Goal: Transaction & Acquisition: Download file/media

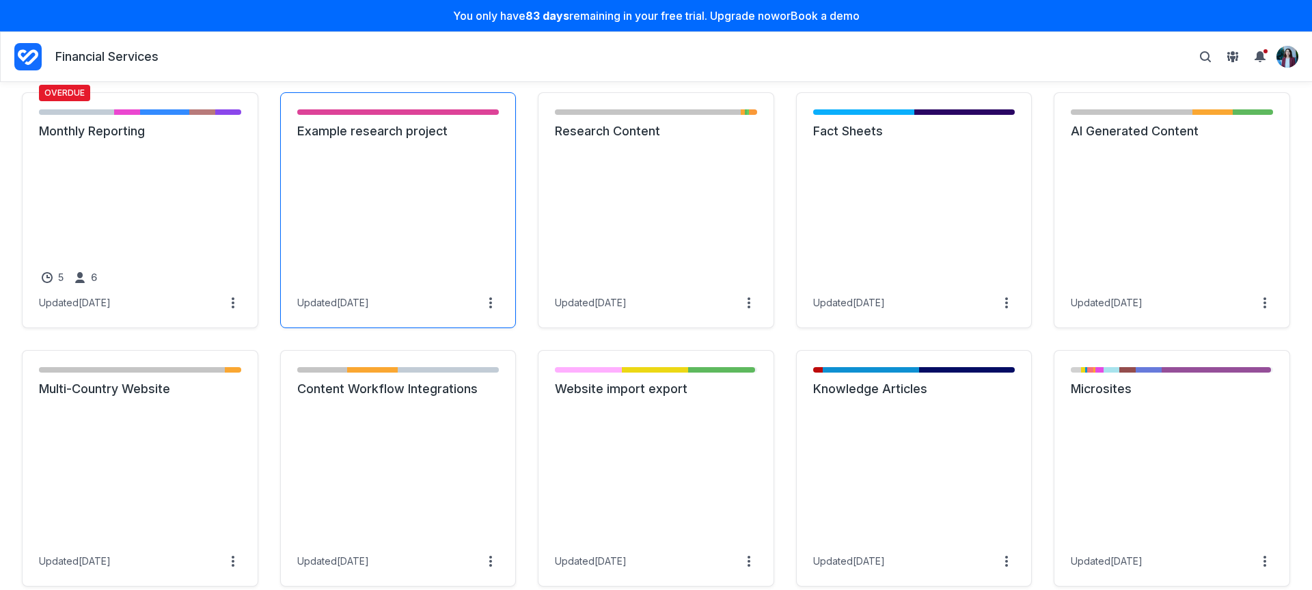
scroll to position [941, 0]
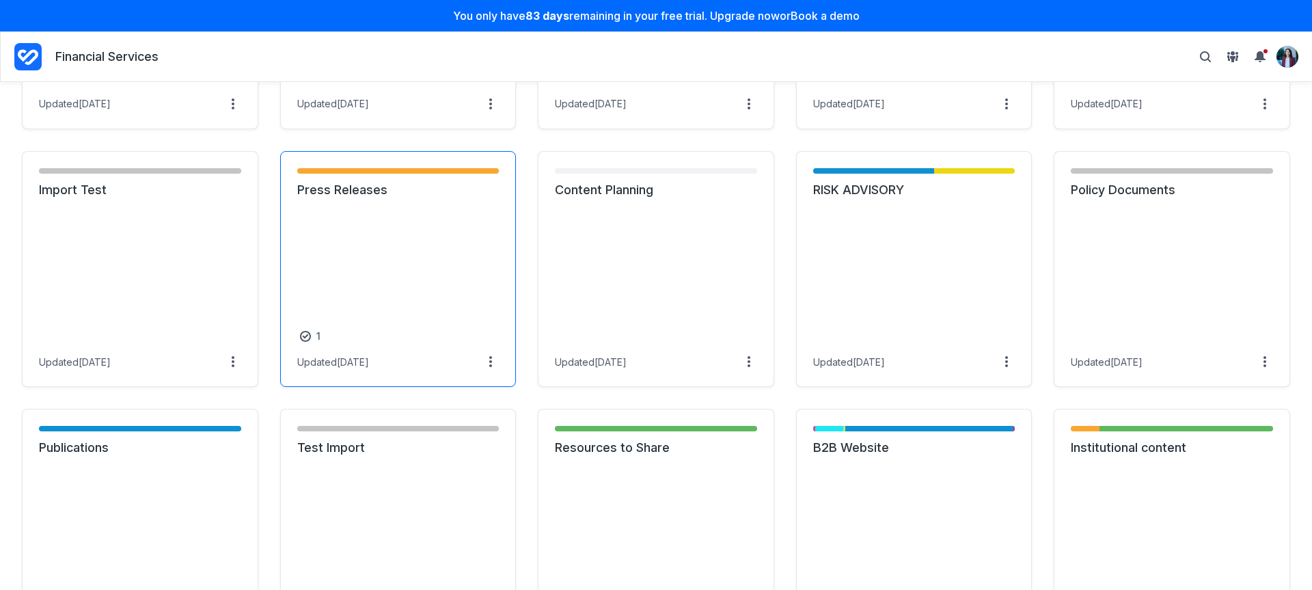
click at [385, 198] on link "Press Releases" at bounding box center [398, 190] width 202 height 16
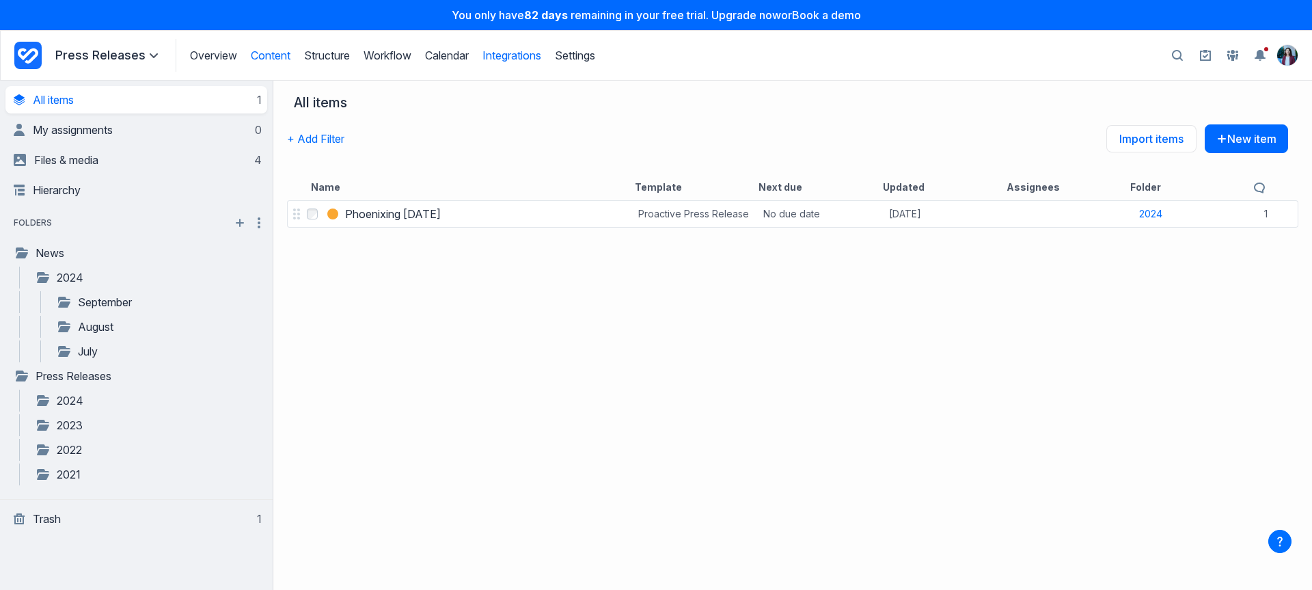
click at [537, 55] on link "Integrations" at bounding box center [511, 56] width 59 height 14
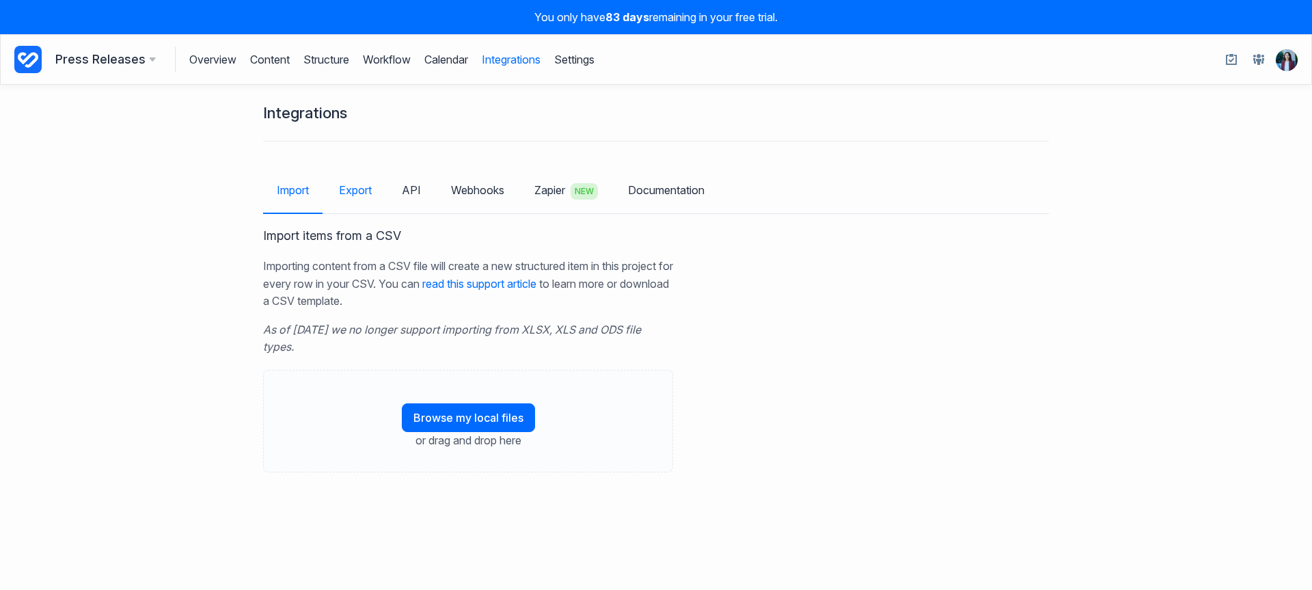
click at [356, 202] on link "Export" at bounding box center [355, 190] width 60 height 40
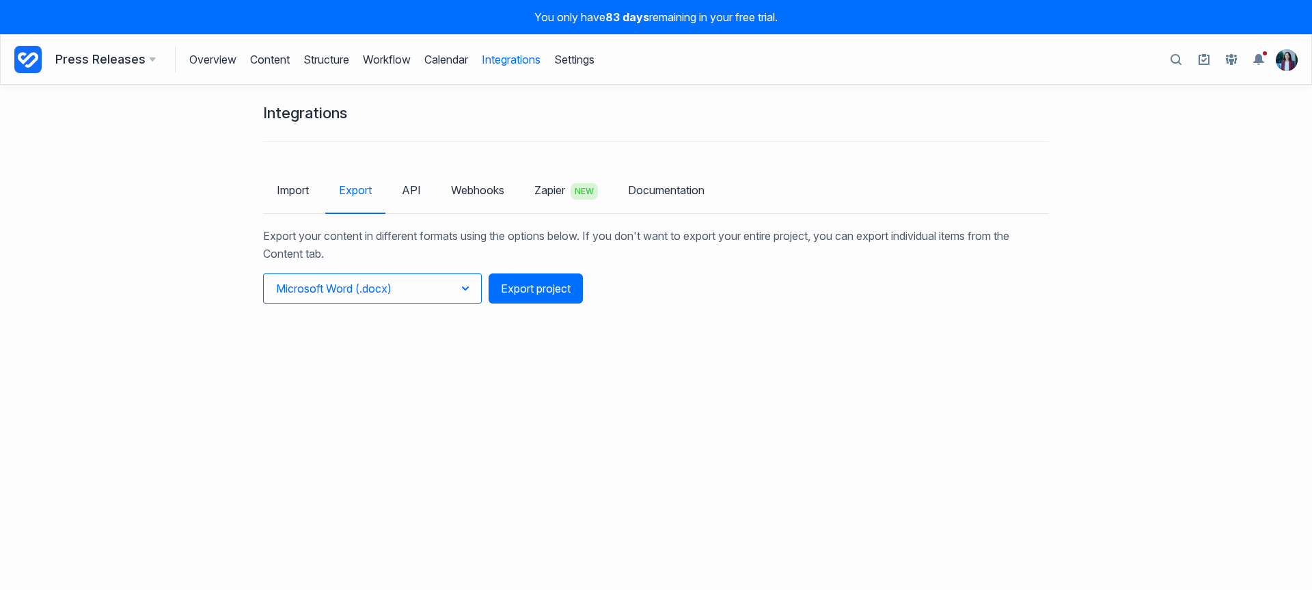
click at [452, 288] on button "Microsoft Word (.docx)" at bounding box center [372, 288] width 219 height 30
click at [368, 363] on button "Spreadsheet (.csv)" at bounding box center [338, 368] width 148 height 23
click at [566, 289] on button "Export project" at bounding box center [536, 288] width 94 height 30
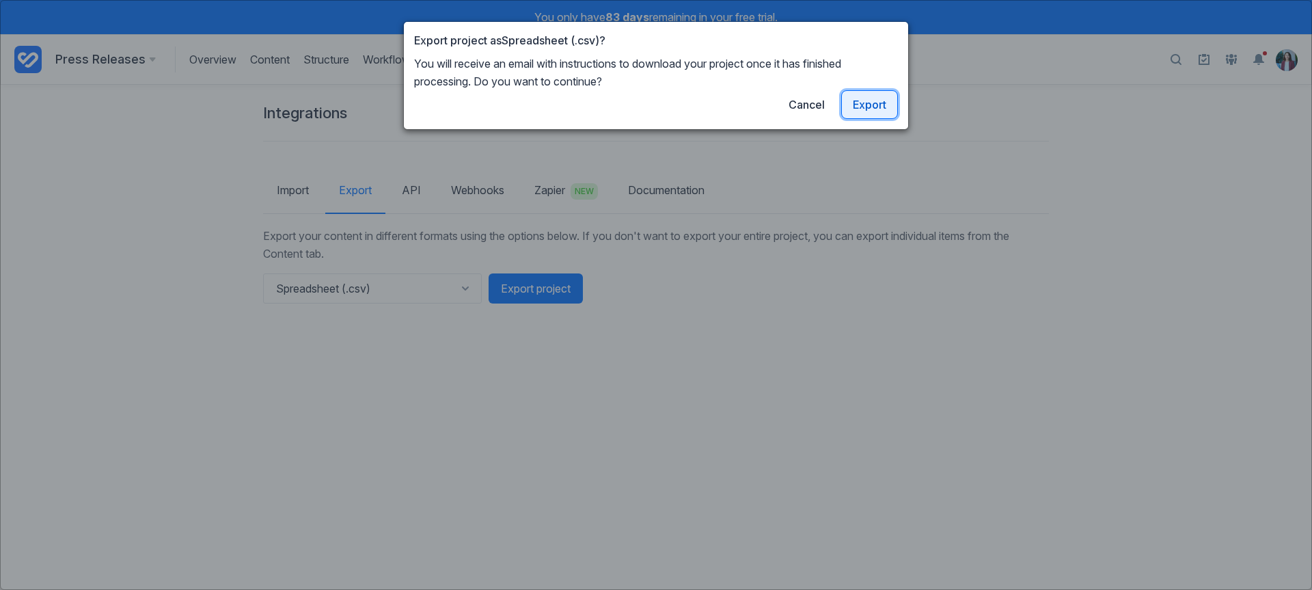
click at [880, 110] on link "Export" at bounding box center [869, 104] width 57 height 29
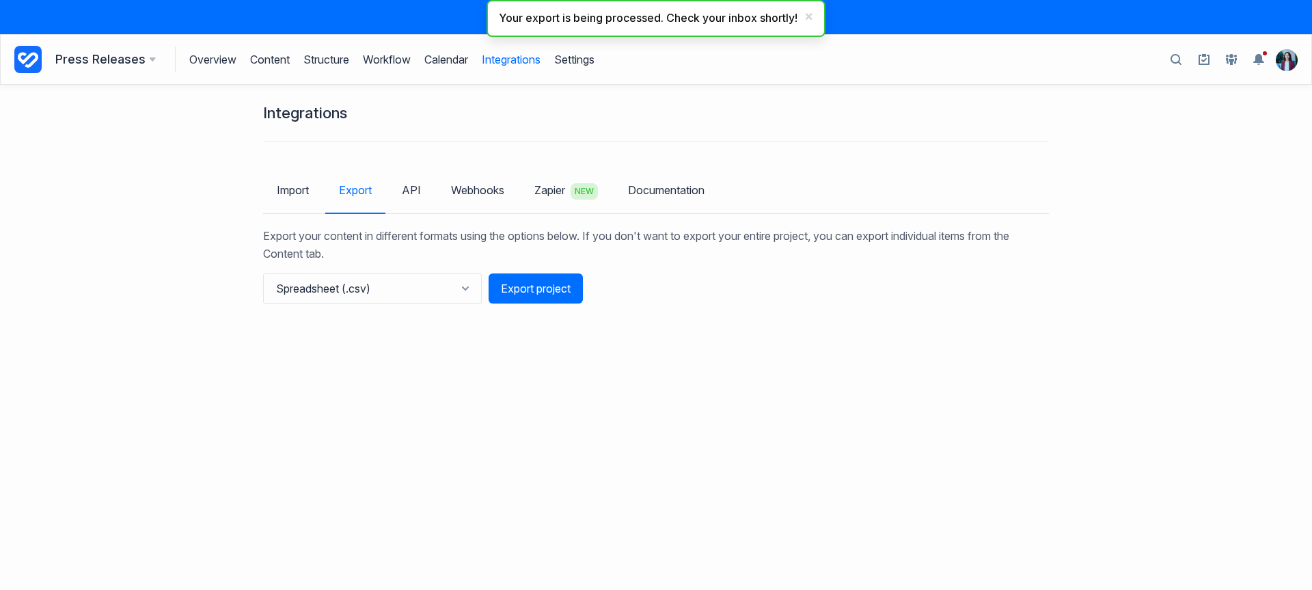
drag, startPoint x: 193, startPoint y: 99, endPoint x: 234, endPoint y: 80, distance: 45.2
click at [195, 98] on div "Integrations Import Export API Webhooks Zapier NEW Documentation Export your co…" at bounding box center [656, 337] width 1312 height 505
click at [271, 64] on link "Content" at bounding box center [270, 59] width 40 height 26
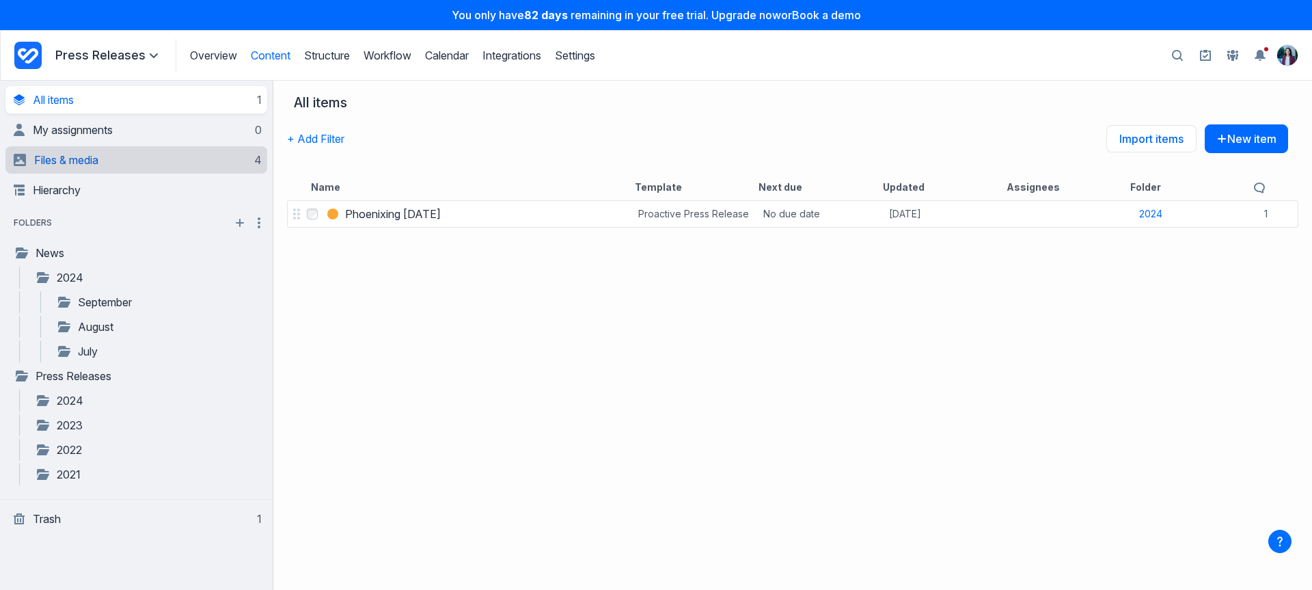
click at [120, 167] on link "Files & media 4" at bounding box center [138, 159] width 248 height 27
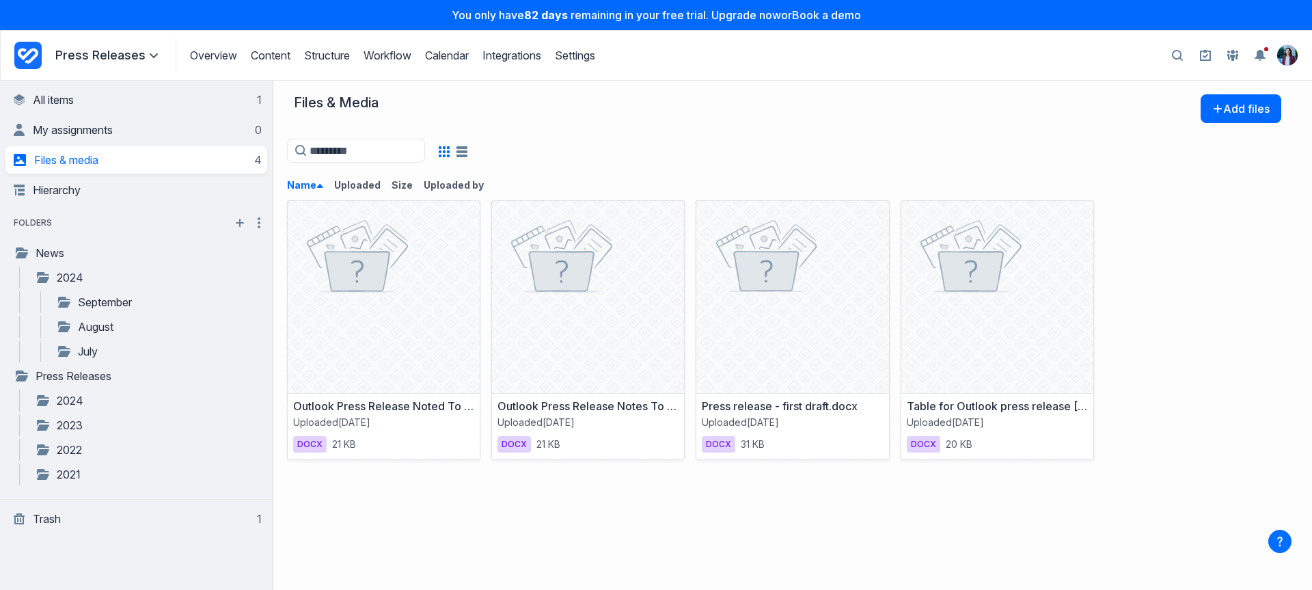
click at [696, 163] on div at bounding box center [787, 150] width 1001 height 27
click at [723, 539] on div "Outlook Press Release Noted To Editors Table 1.docx Uploaded 4 years ago docx 2…" at bounding box center [792, 393] width 1011 height 392
click at [396, 252] on icon at bounding box center [384, 297] width 154 height 154
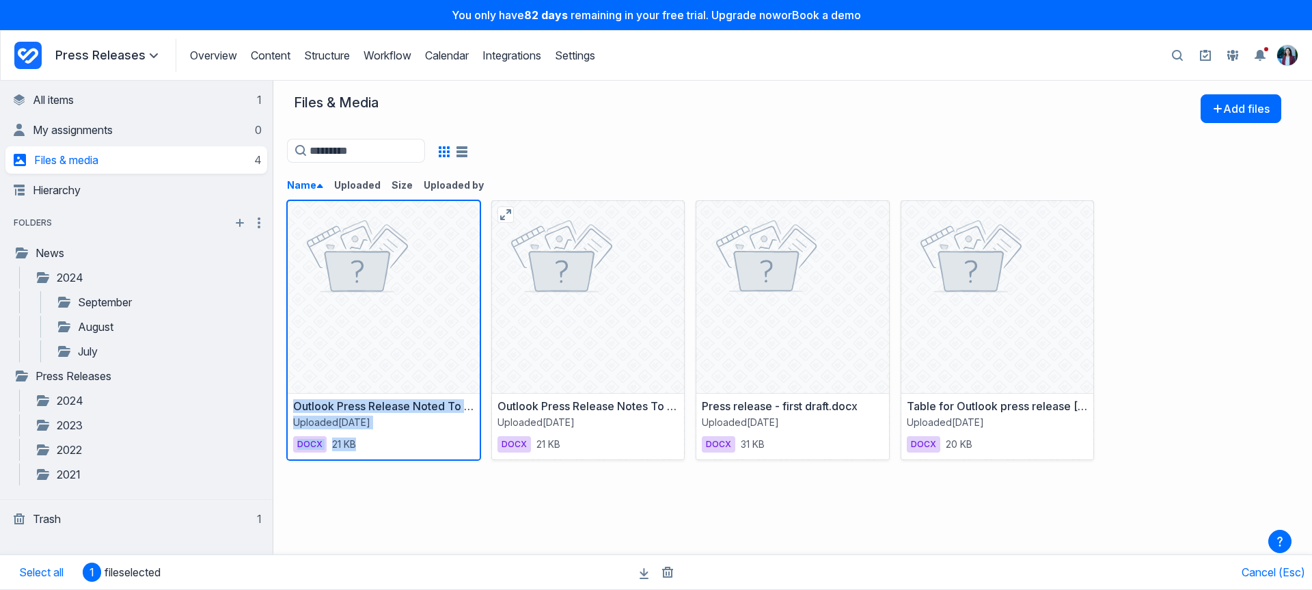
click at [580, 296] on icon at bounding box center [588, 297] width 154 height 154
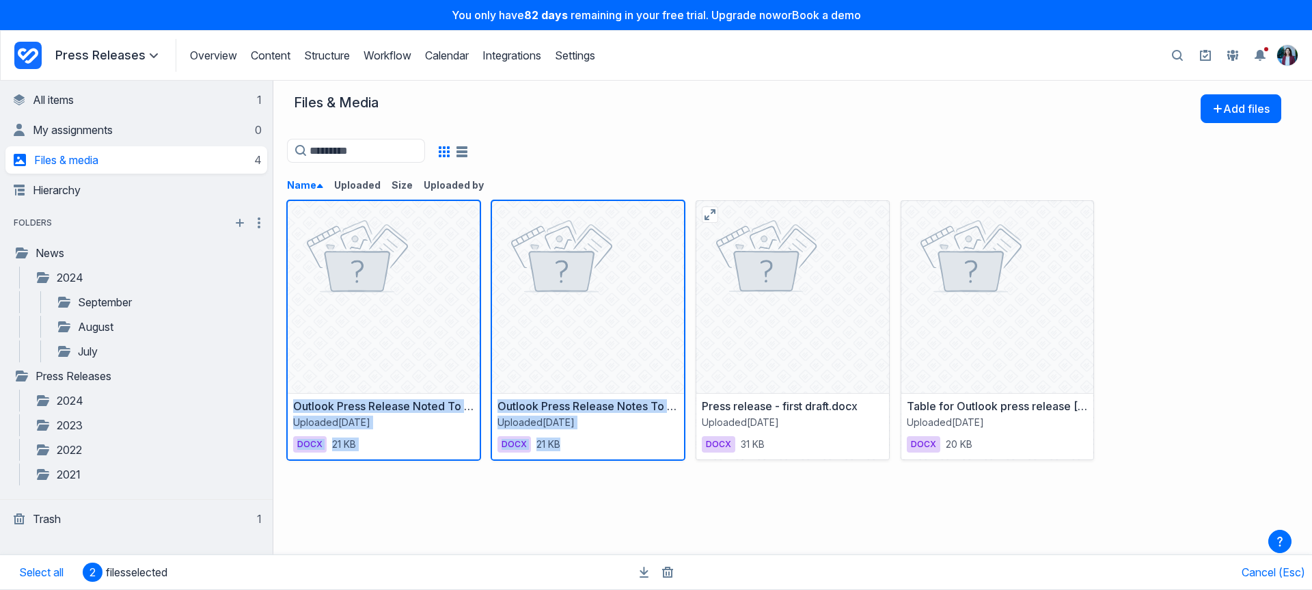
click at [833, 290] on icon at bounding box center [793, 297] width 154 height 154
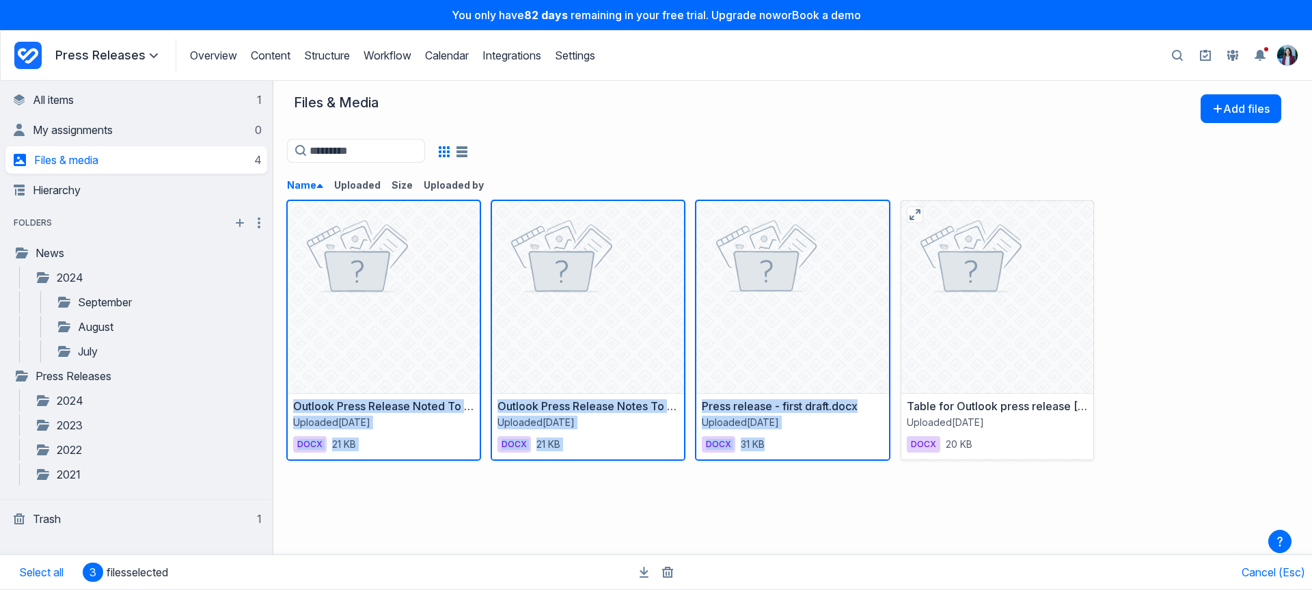
click at [951, 292] on icon at bounding box center [997, 297] width 154 height 154
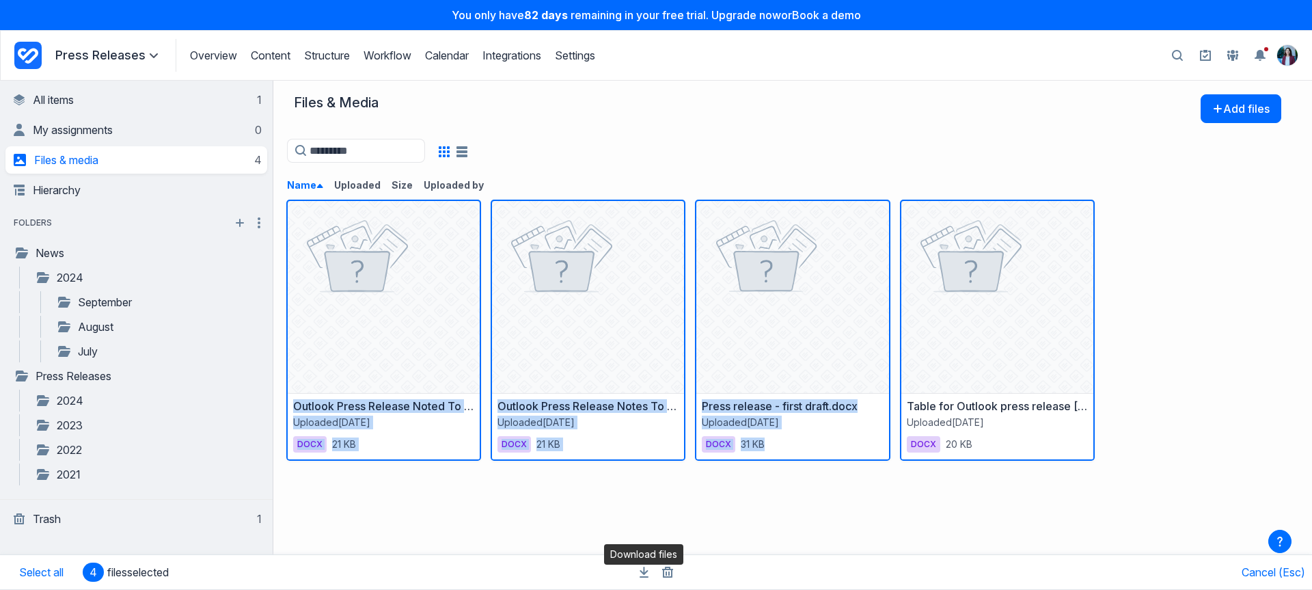
click at [647, 573] on icon "Download files" at bounding box center [644, 571] width 9 height 11
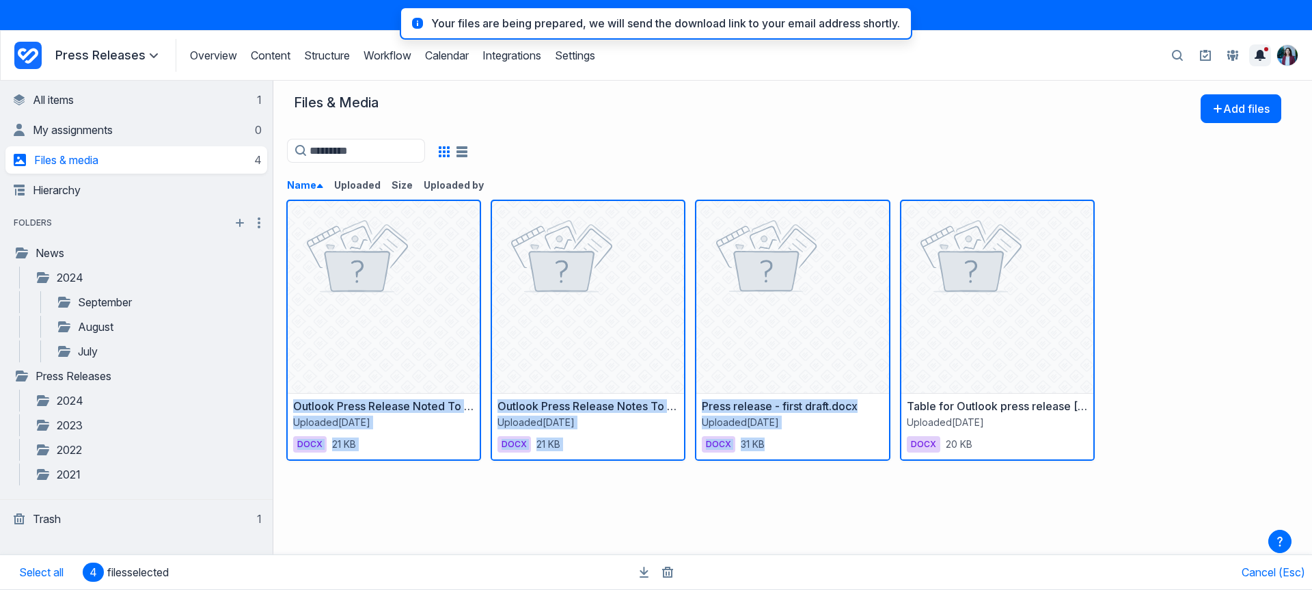
click at [1269, 57] on button "Toggle the notification sidebar" at bounding box center [1260, 55] width 22 height 22
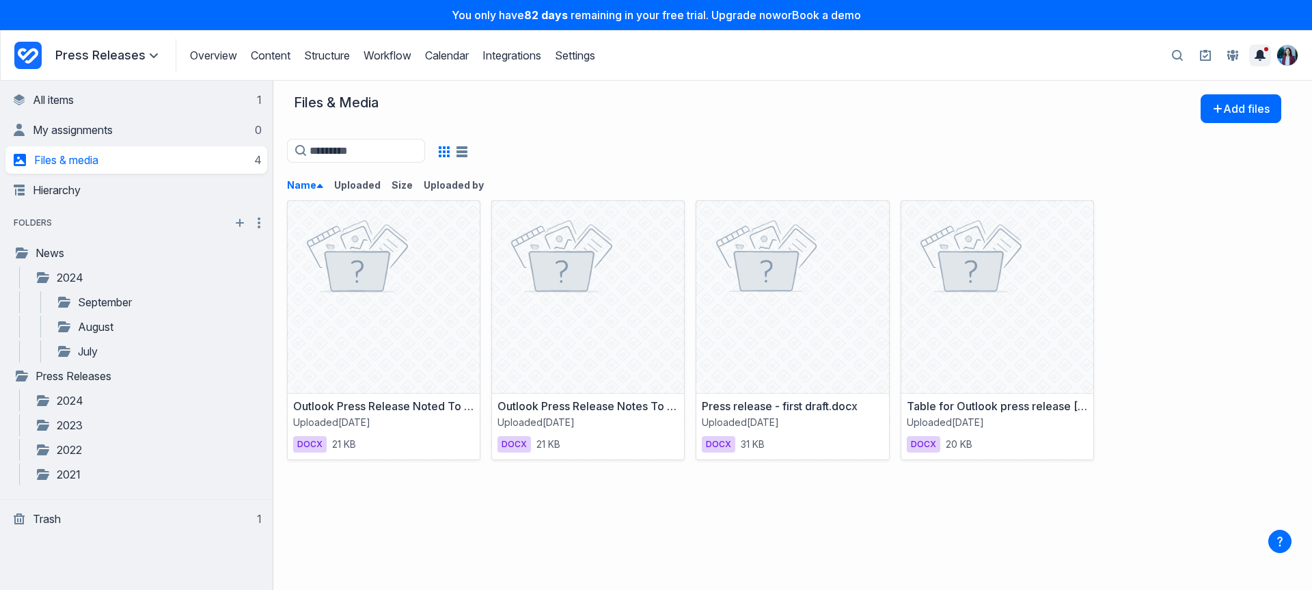
click at [1256, 57] on icon "Toggle the notification sidebar" at bounding box center [1259, 55] width 11 height 11
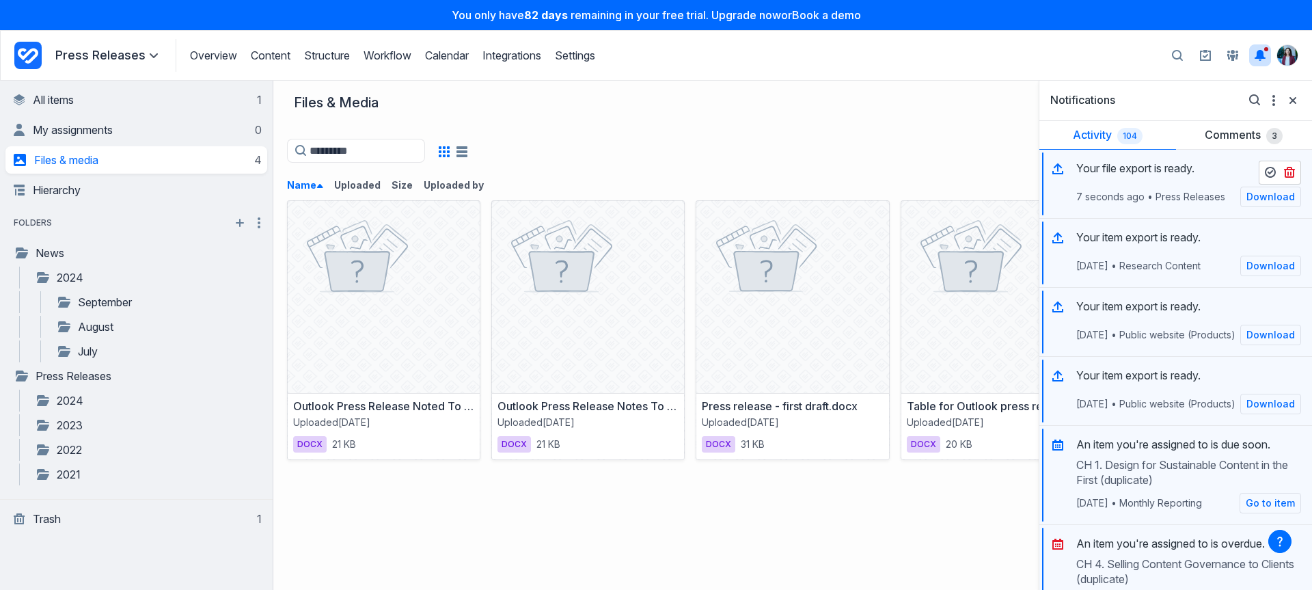
drag, startPoint x: 1127, startPoint y: 170, endPoint x: 1230, endPoint y: 198, distance: 106.9
click at [1128, 170] on p "Your file export is ready." at bounding box center [1135, 168] width 118 height 15
click at [1271, 202] on link "Download" at bounding box center [1270, 197] width 61 height 20
click at [548, 40] on div "Overview Content Structure Workflow Calendar Integrations Settings Structure Wo…" at bounding box center [386, 55] width 420 height 33
click at [476, 57] on div "Overview Content Structure Workflow Calendar Integrations Settings Structure Wo…" at bounding box center [386, 55] width 420 height 33
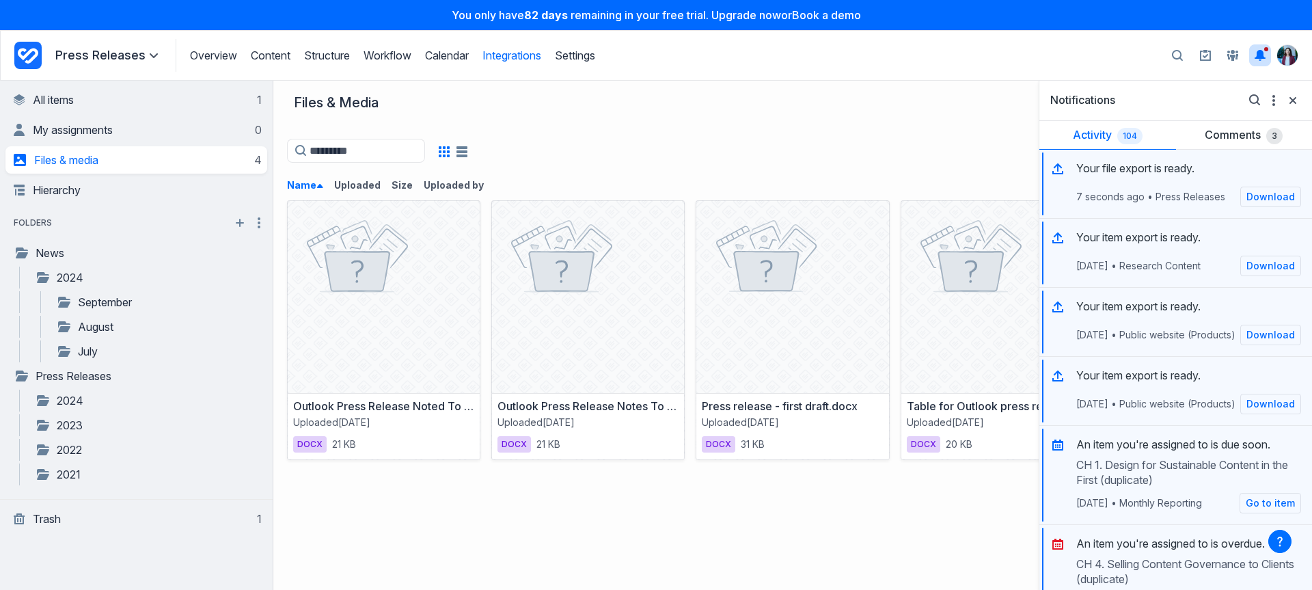
click at [510, 57] on link "Integrations" at bounding box center [511, 56] width 59 height 14
click at [403, 57] on link "Workflow" at bounding box center [387, 56] width 48 height 14
click at [514, 55] on link "Integrations" at bounding box center [511, 56] width 59 height 14
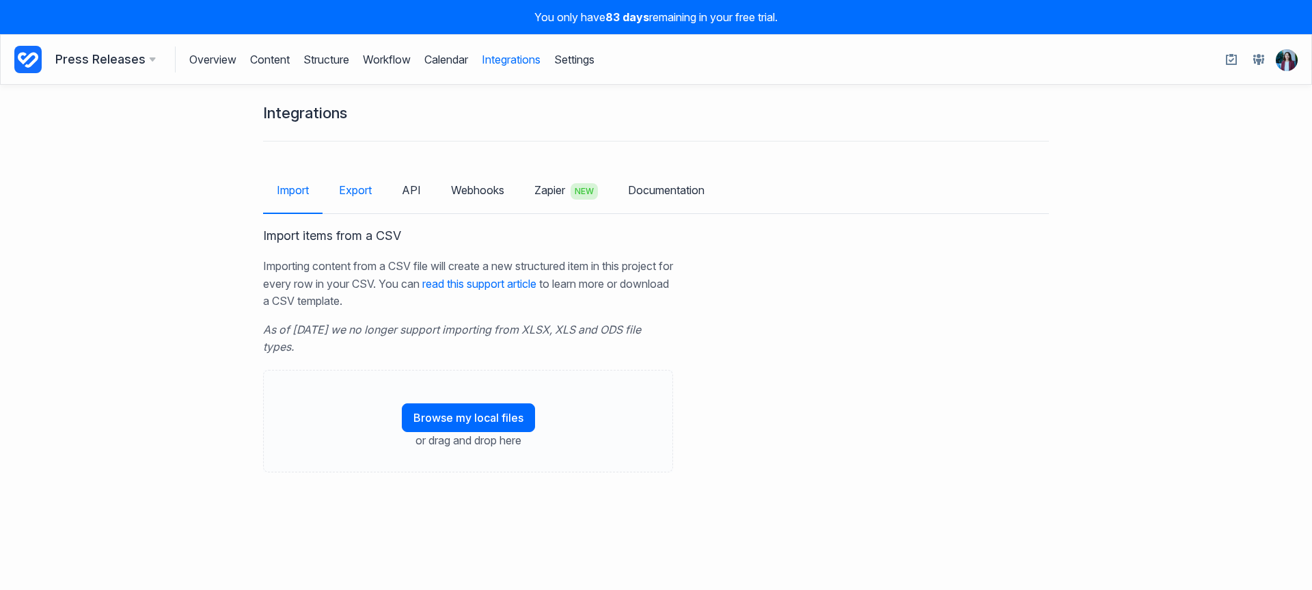
click at [346, 181] on link "Export" at bounding box center [355, 190] width 60 height 40
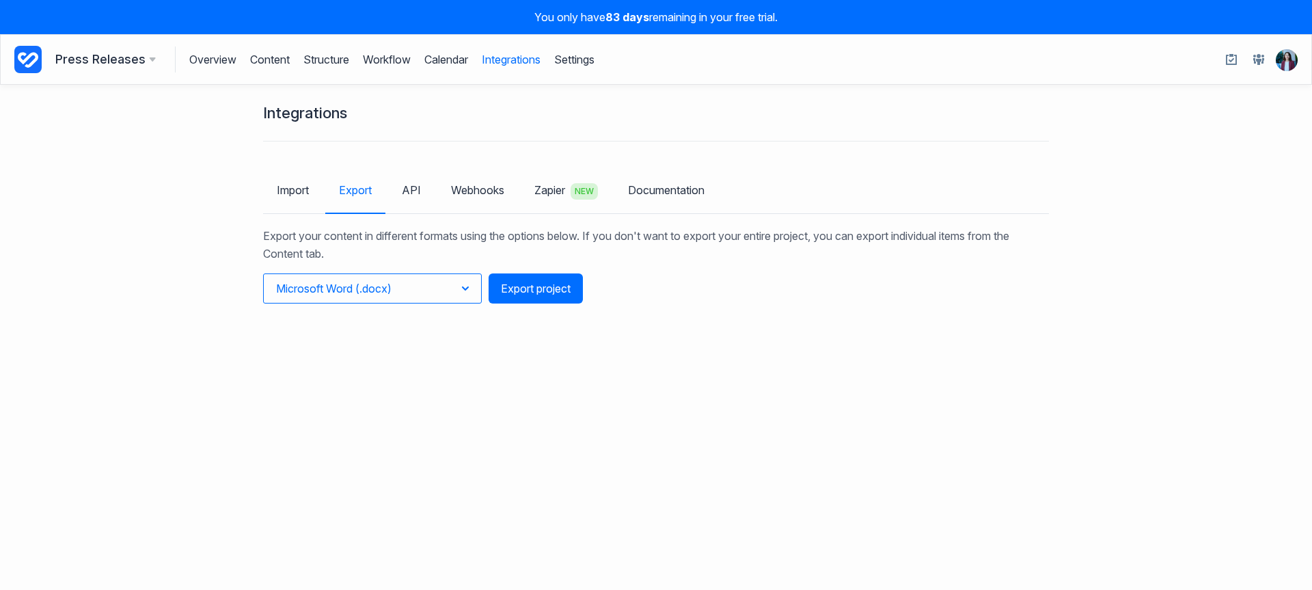
click at [368, 292] on span "Microsoft Word (.docx)" at bounding box center [333, 288] width 115 height 14
drag, startPoint x: 368, startPoint y: 368, endPoint x: 410, endPoint y: 357, distance: 43.3
click at [368, 368] on button "Spreadsheet (.csv)" at bounding box center [338, 368] width 148 height 23
click at [549, 286] on button "Export project" at bounding box center [536, 288] width 94 height 30
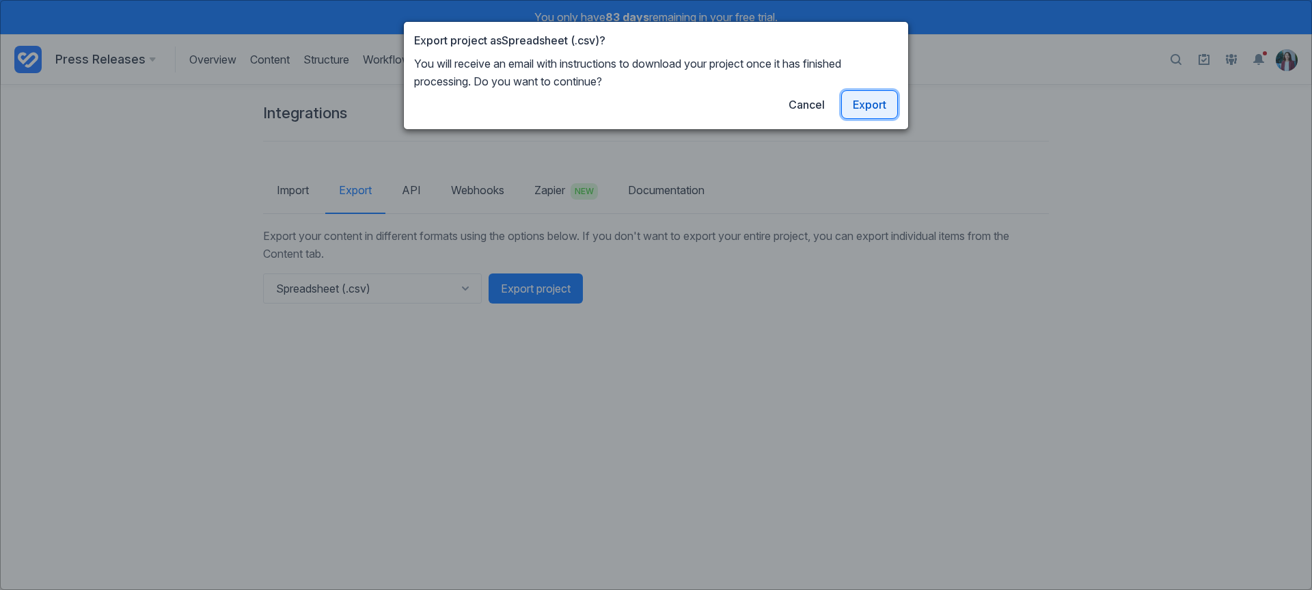
click at [847, 102] on link "Export" at bounding box center [869, 104] width 57 height 29
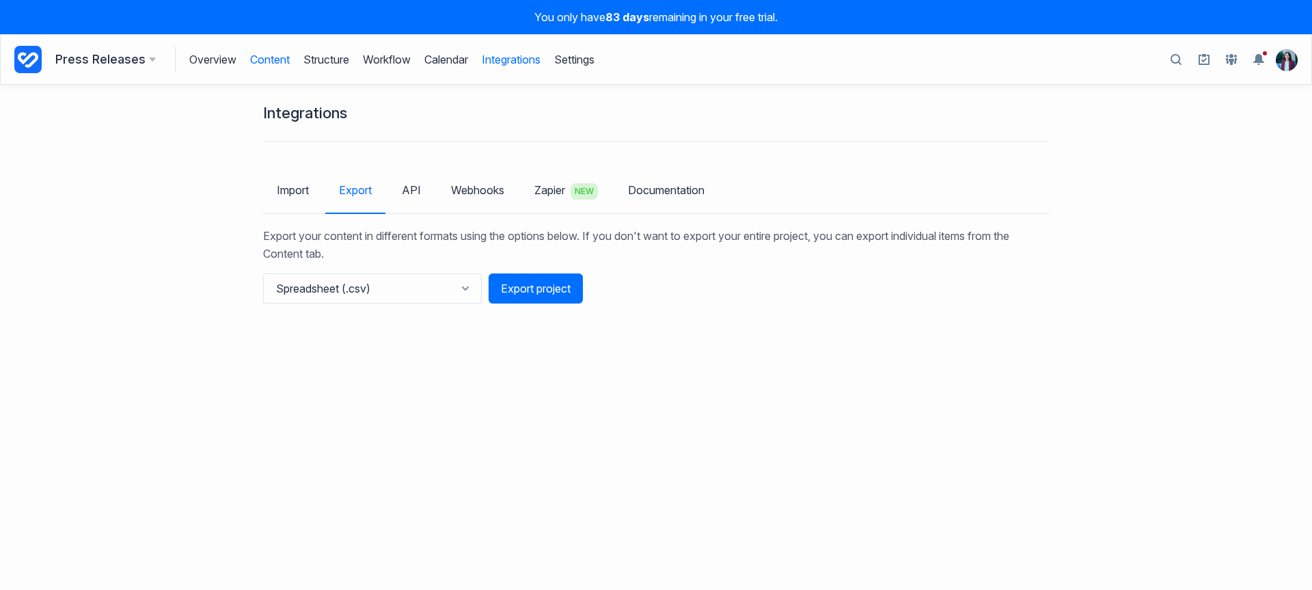
click at [286, 58] on link "Content" at bounding box center [270, 59] width 40 height 26
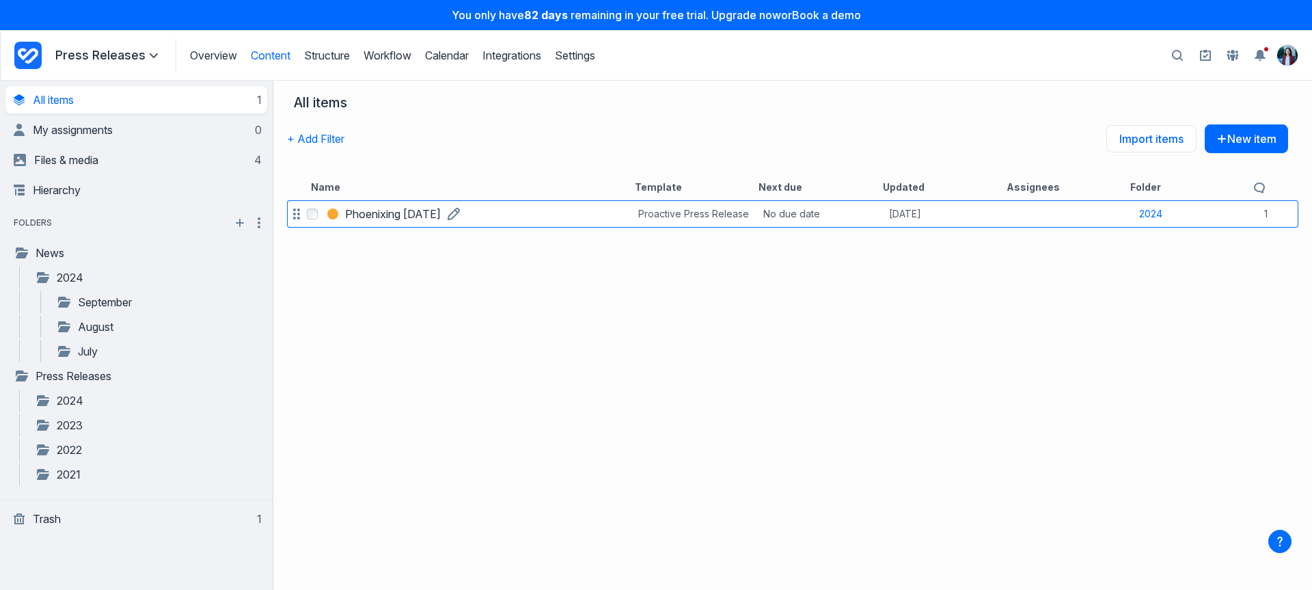
click at [397, 211] on h3 "Phoenixing [DATE]" at bounding box center [393, 214] width 96 height 16
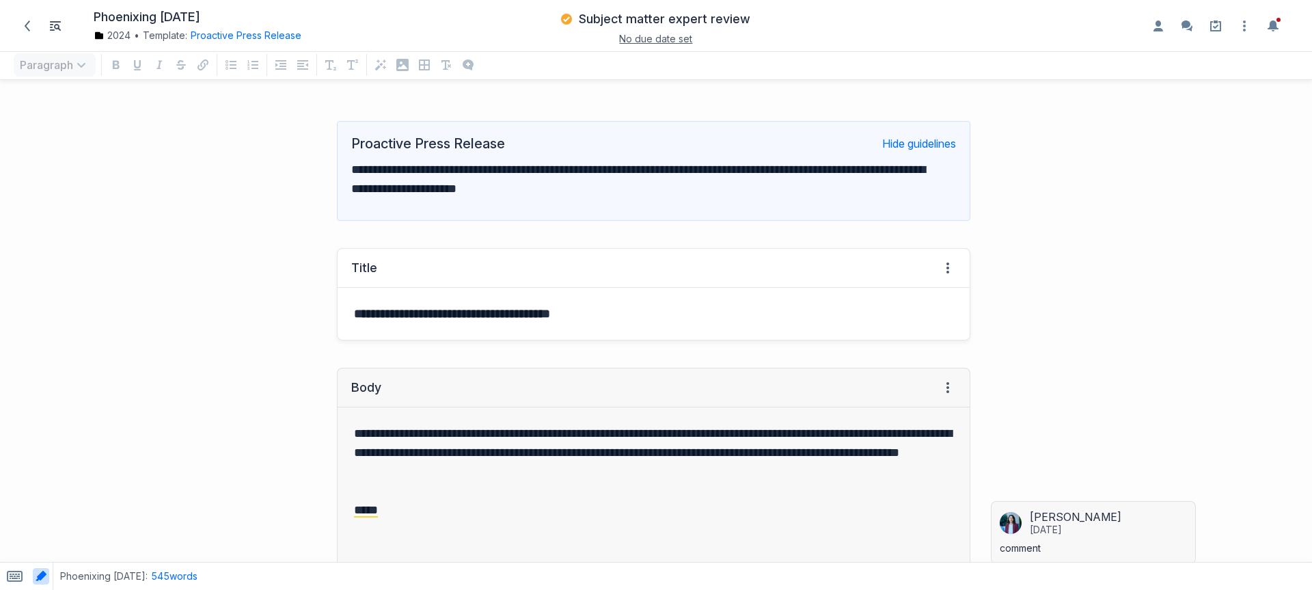
click at [672, 318] on p "**********" at bounding box center [653, 313] width 599 height 19
click at [404, 70] on icon "button" at bounding box center [402, 65] width 12 height 12
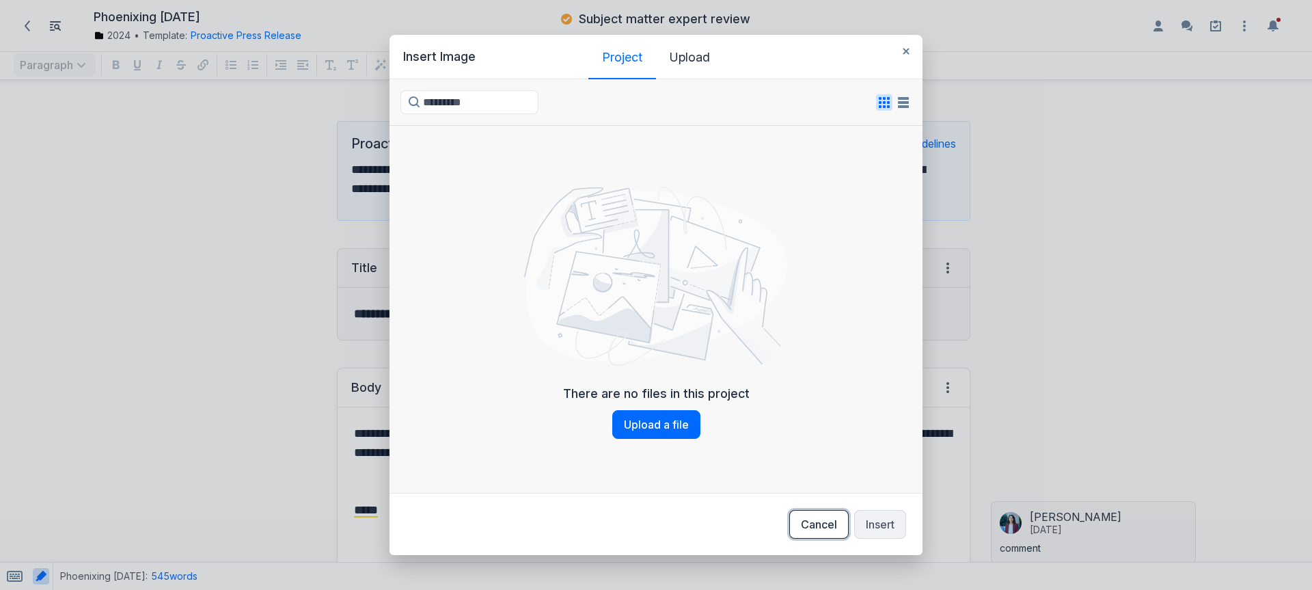
drag, startPoint x: 817, startPoint y: 530, endPoint x: 788, endPoint y: 514, distance: 33.3
click at [817, 530] on button "Cancel" at bounding box center [818, 524] width 59 height 29
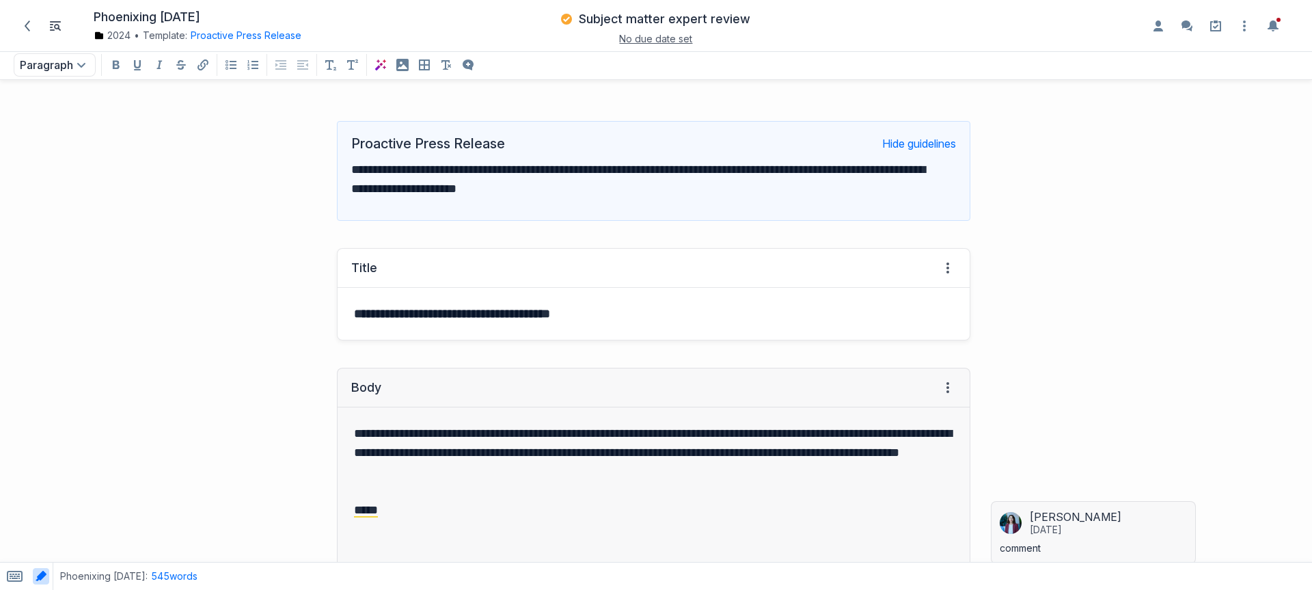
drag, startPoint x: 307, startPoint y: 220, endPoint x: 147, endPoint y: 110, distance: 194.1
click at [286, 200] on div "**********" at bounding box center [492, 170] width 970 height 127
click at [31, 22] on icon at bounding box center [27, 25] width 11 height 11
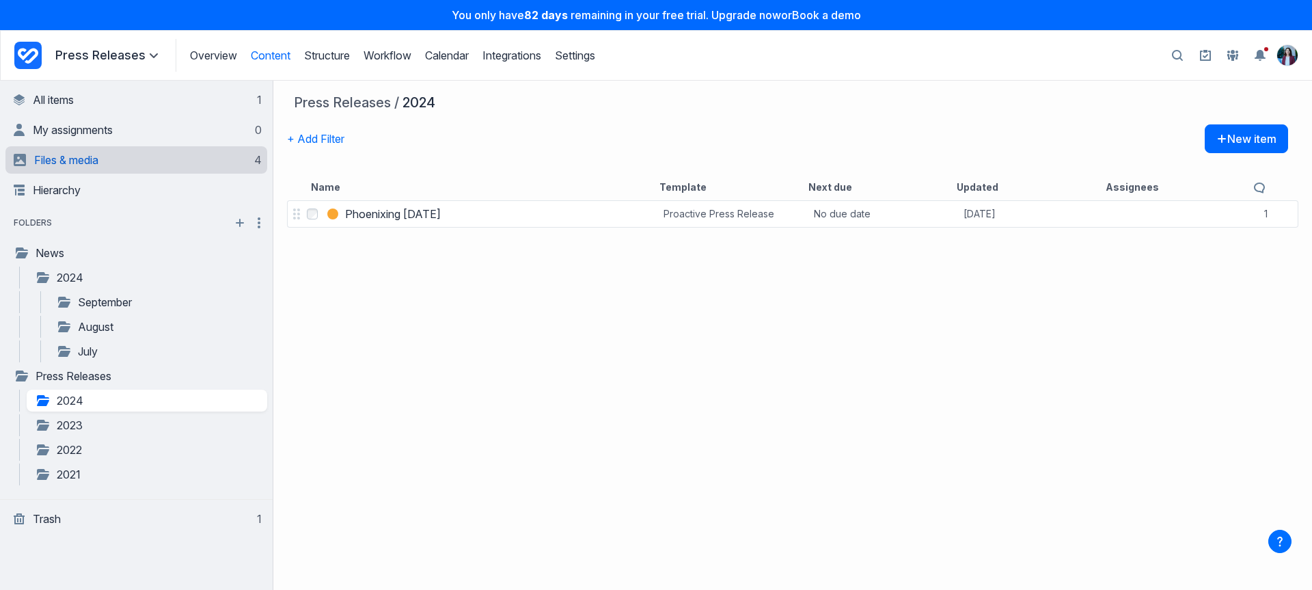
click at [102, 151] on link "Files & media 4" at bounding box center [138, 159] width 248 height 27
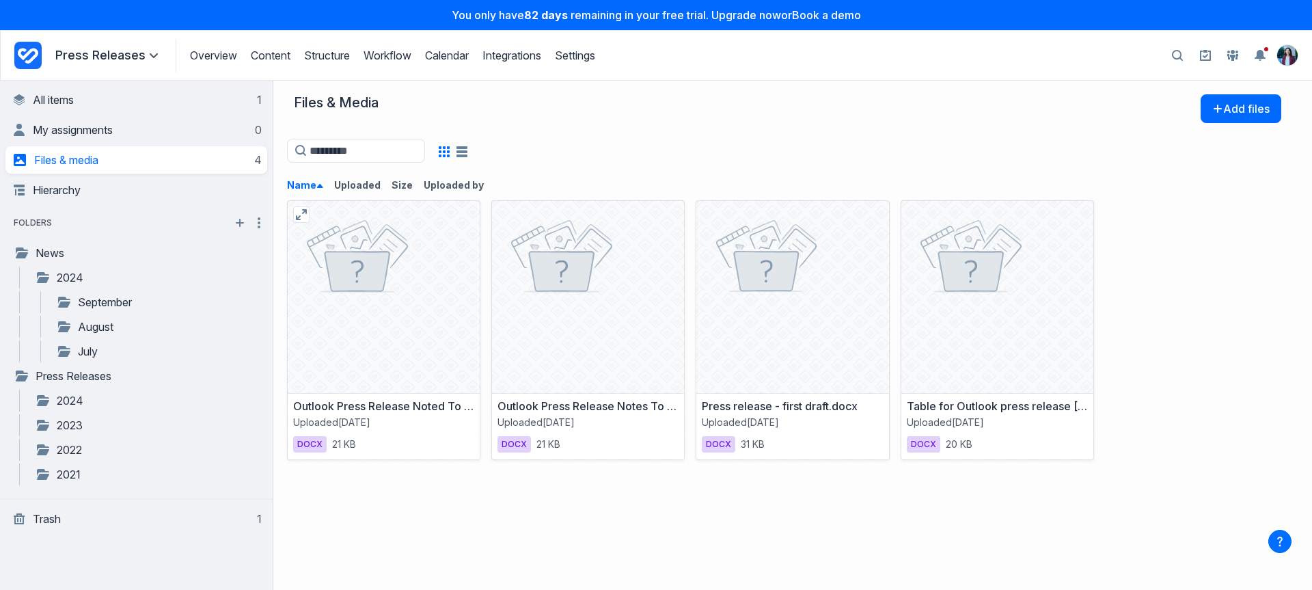
click at [363, 336] on icon at bounding box center [384, 297] width 154 height 154
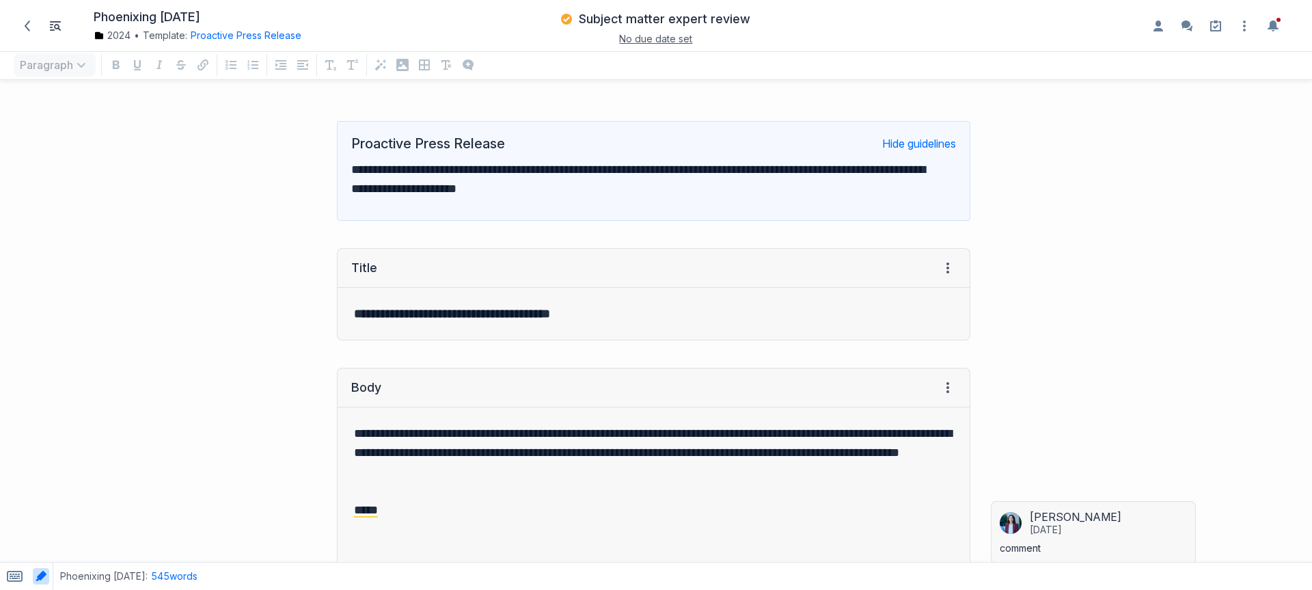
scroll to position [471, 1291]
click at [33, 23] on span at bounding box center [27, 26] width 22 height 22
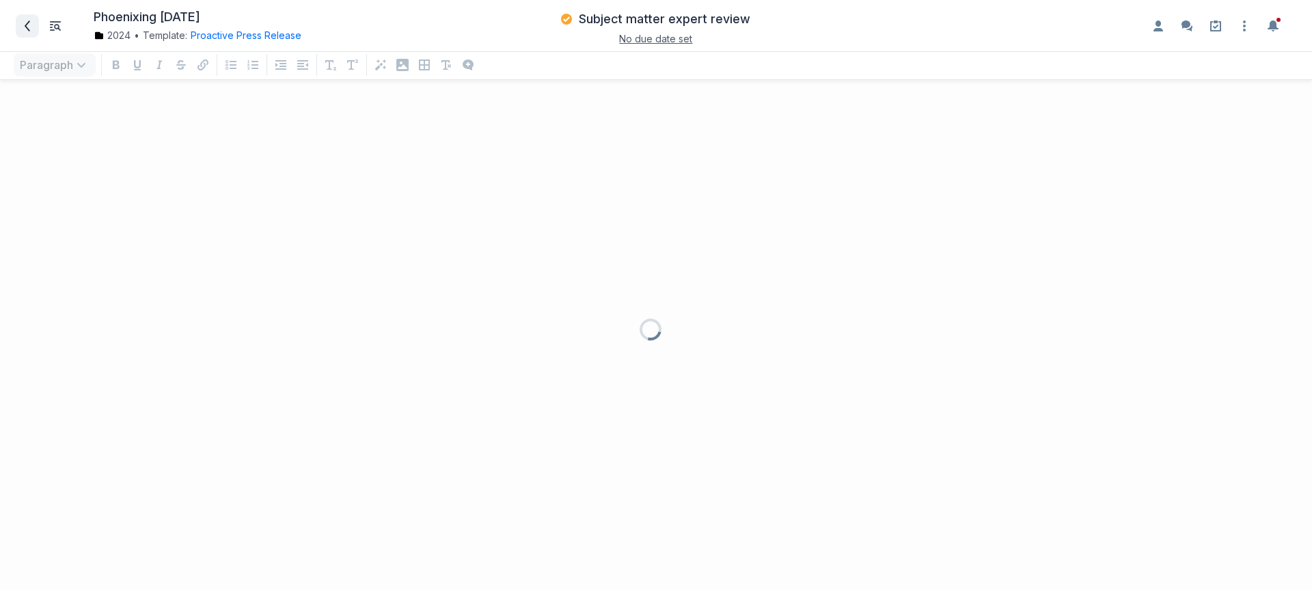
click at [32, 32] on span at bounding box center [27, 26] width 22 height 22
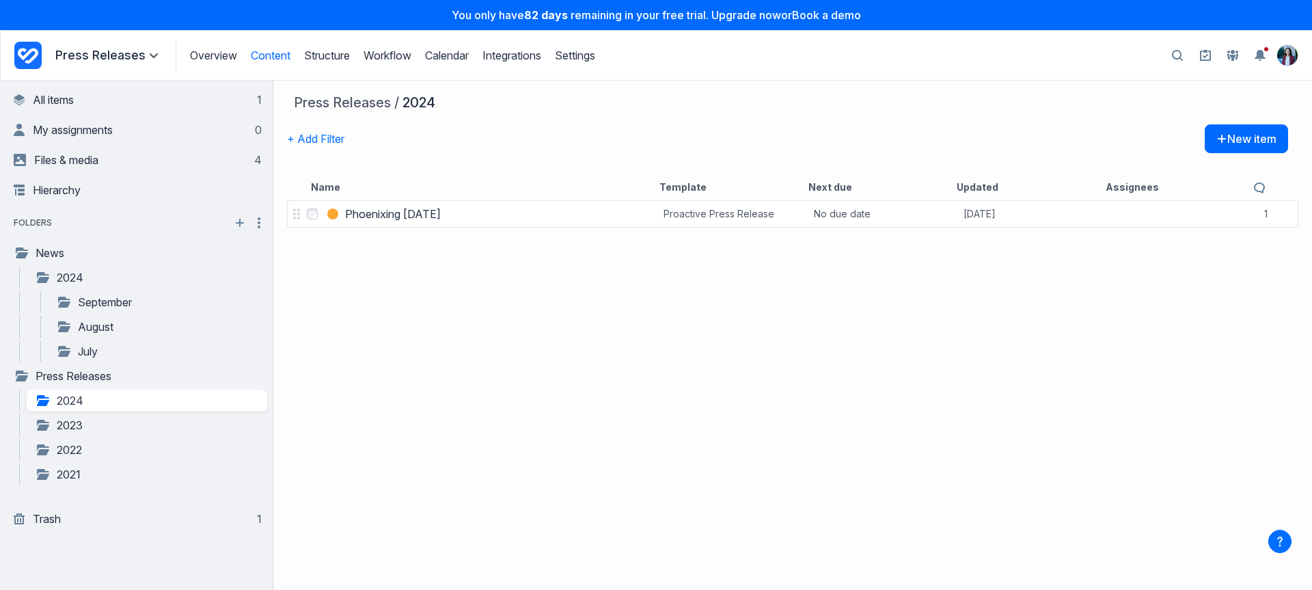
click at [20, 66] on icon "Project Dashboard" at bounding box center [27, 55] width 27 height 27
click at [25, 58] on icon "Project Dashboard" at bounding box center [28, 56] width 20 height 16
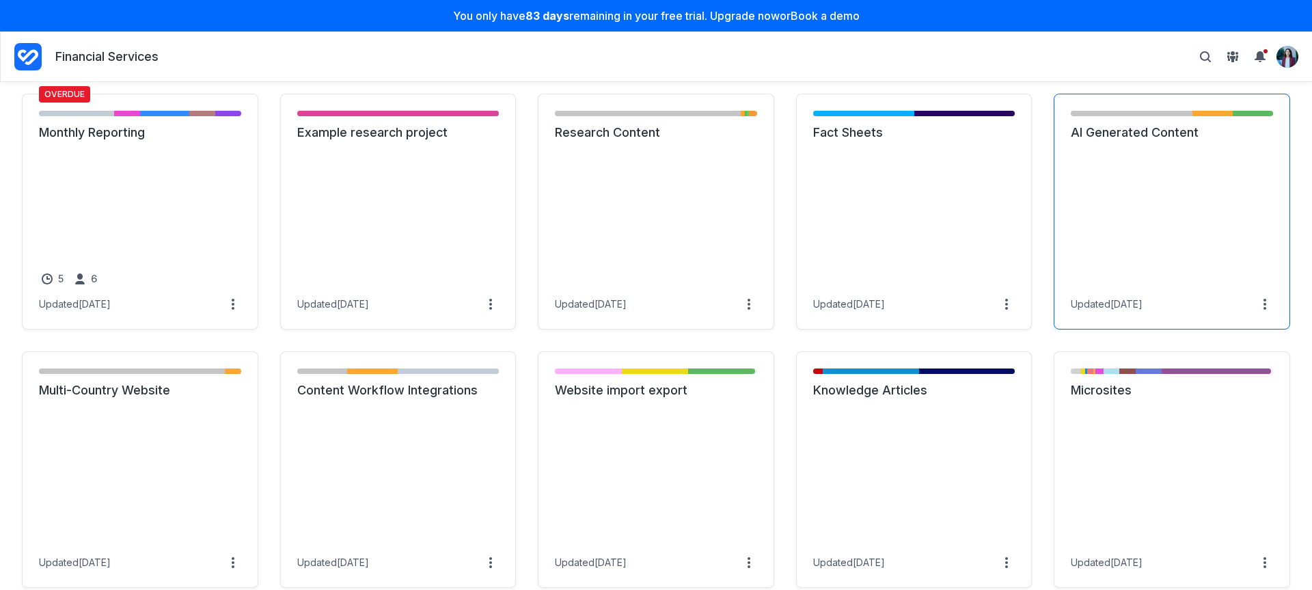
scroll to position [467, 0]
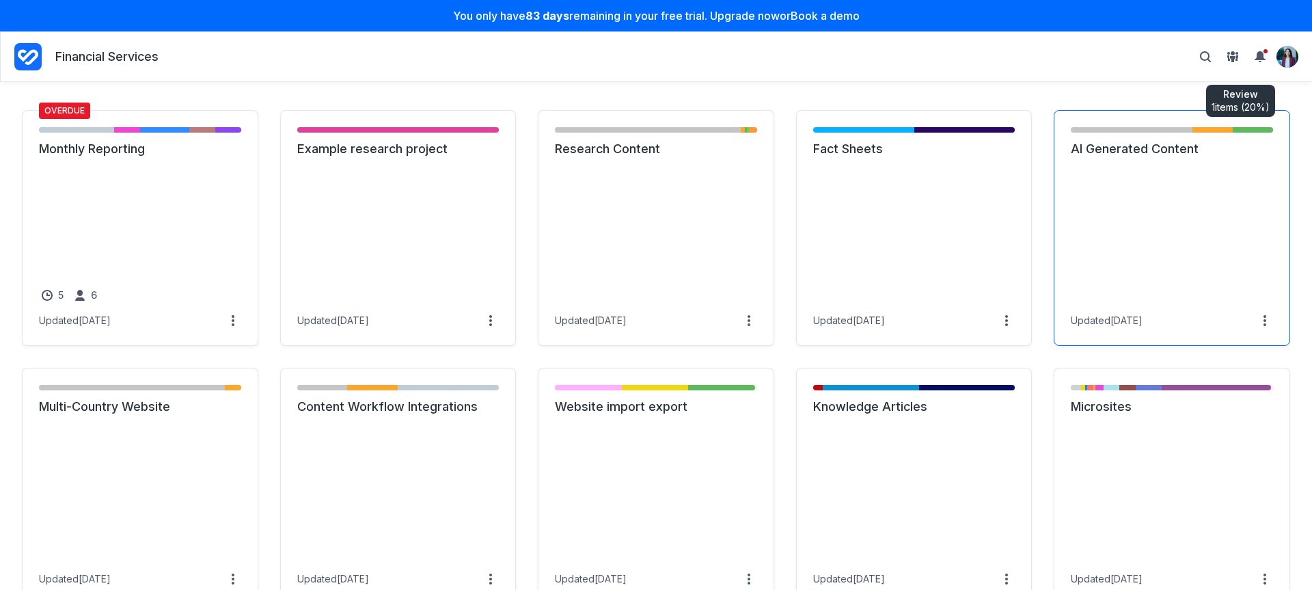
click at [1174, 156] on link "AI Generated Content" at bounding box center [1172, 149] width 202 height 16
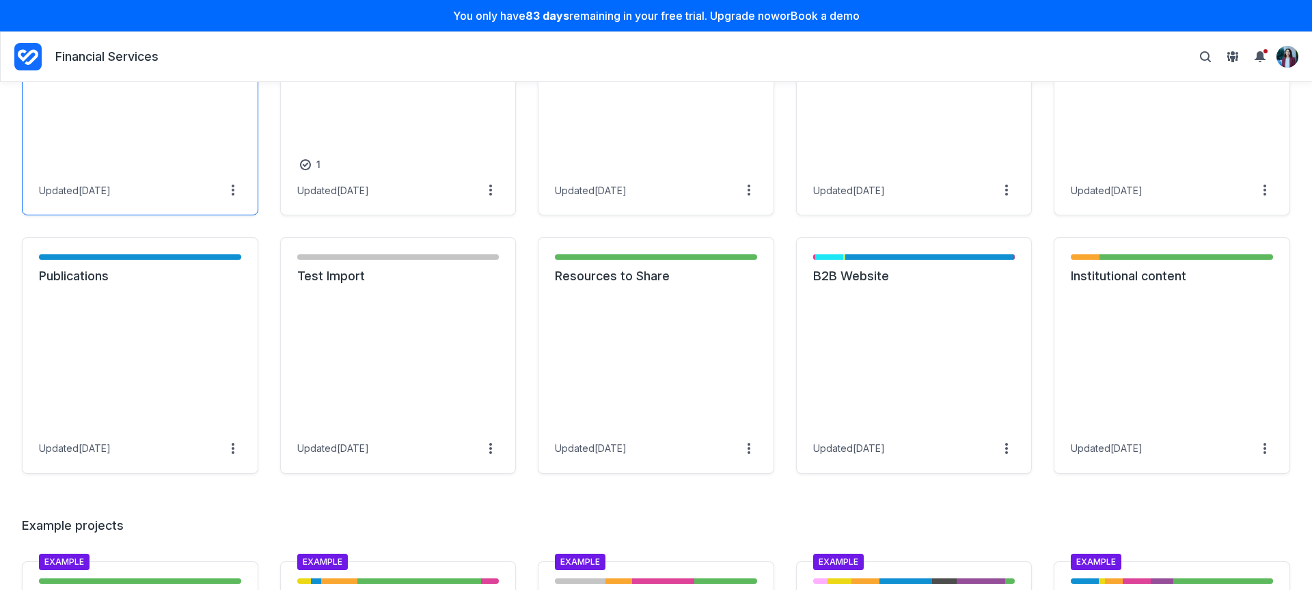
scroll to position [1123, 0]
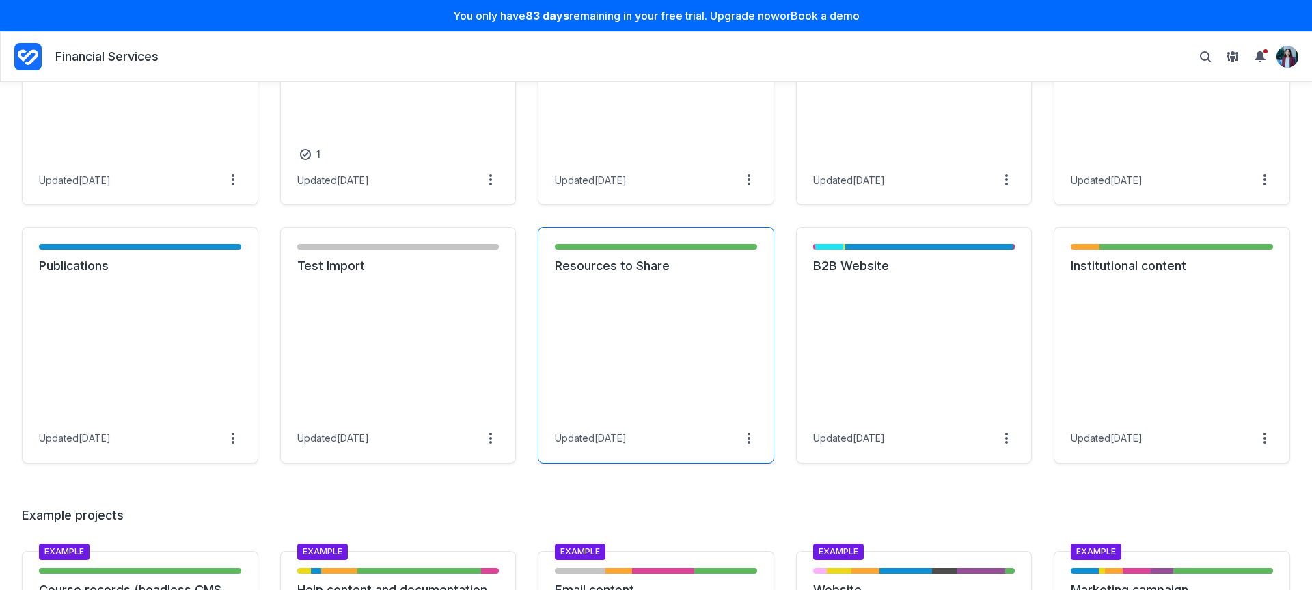
click at [657, 274] on link "Resources to Share" at bounding box center [656, 266] width 202 height 16
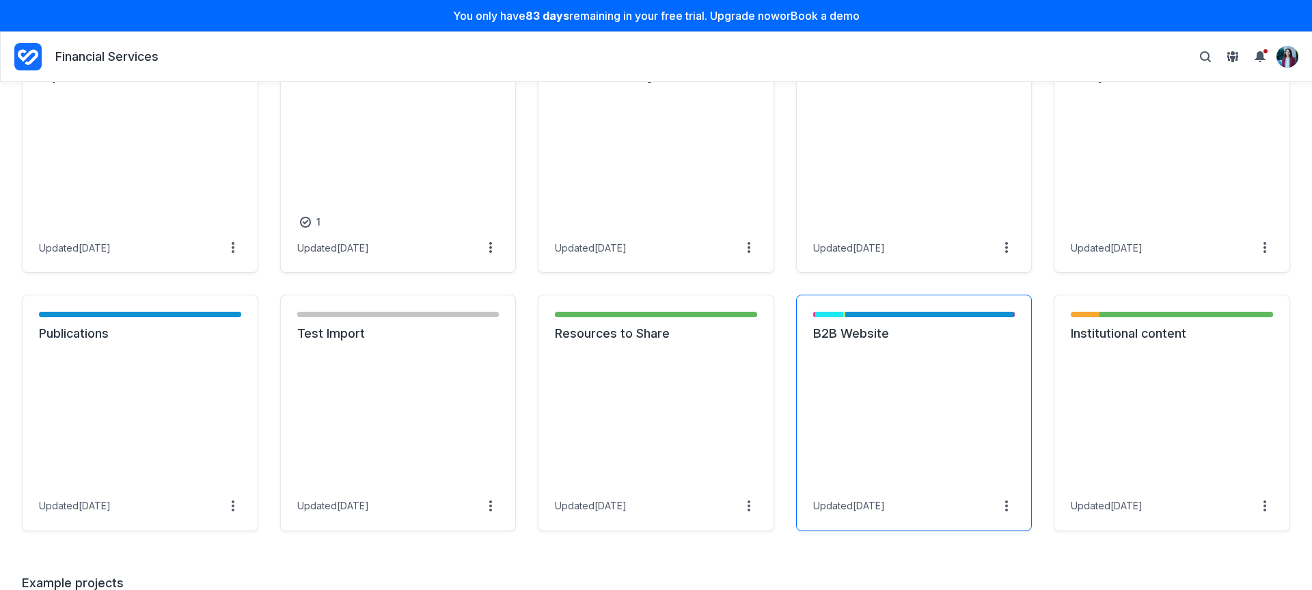
scroll to position [1072, 0]
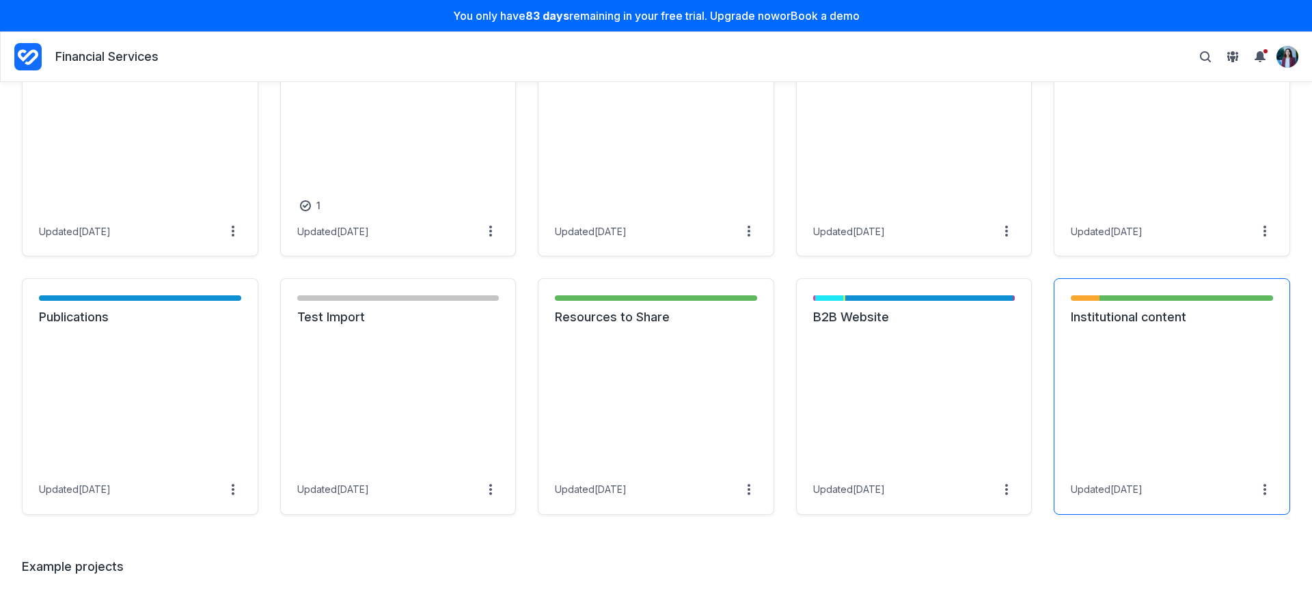
click at [1105, 325] on link "Institutional content" at bounding box center [1172, 317] width 202 height 16
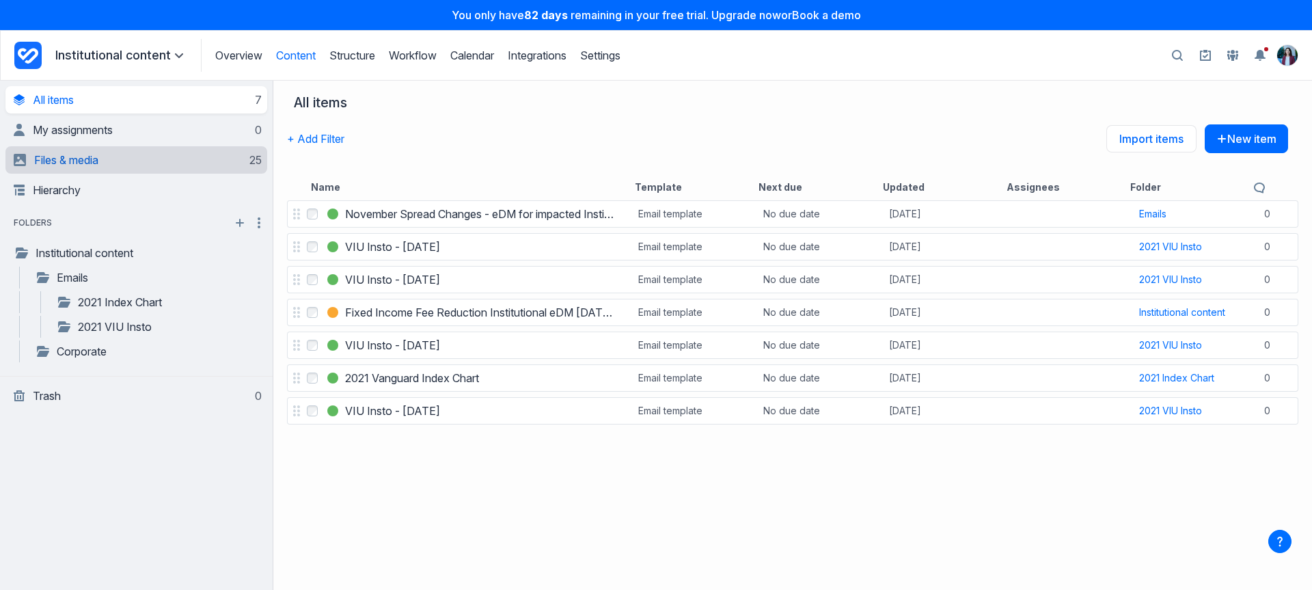
click at [198, 159] on link "Files & media 25" at bounding box center [138, 159] width 248 height 27
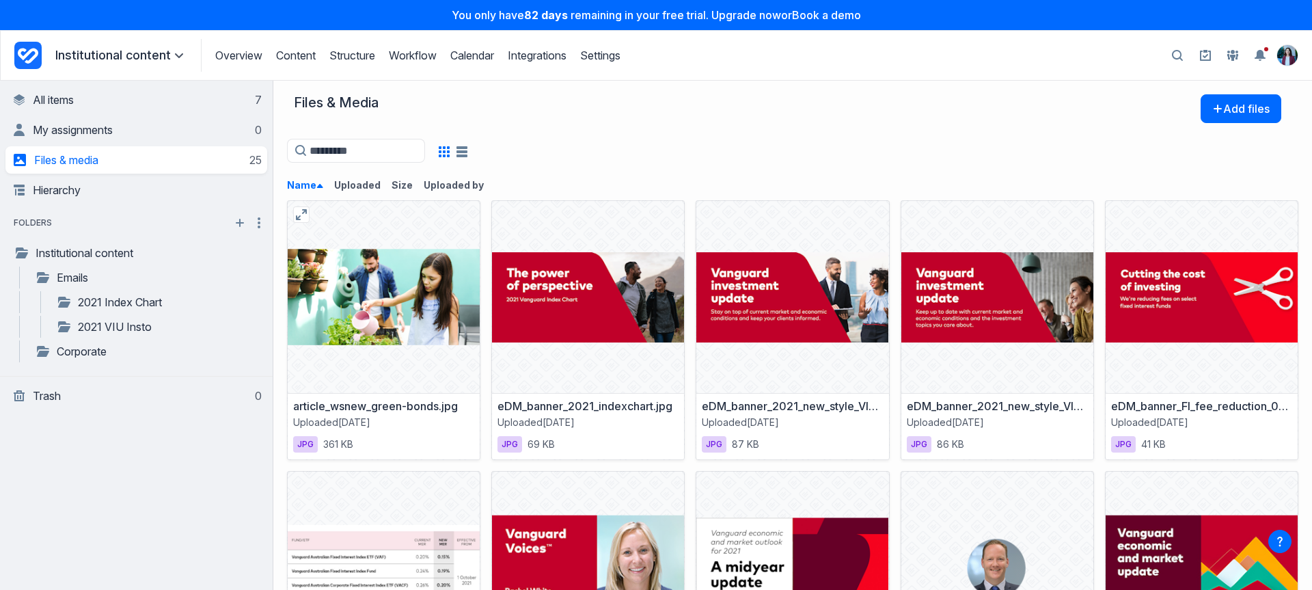
click at [447, 219] on div at bounding box center [384, 297] width 192 height 192
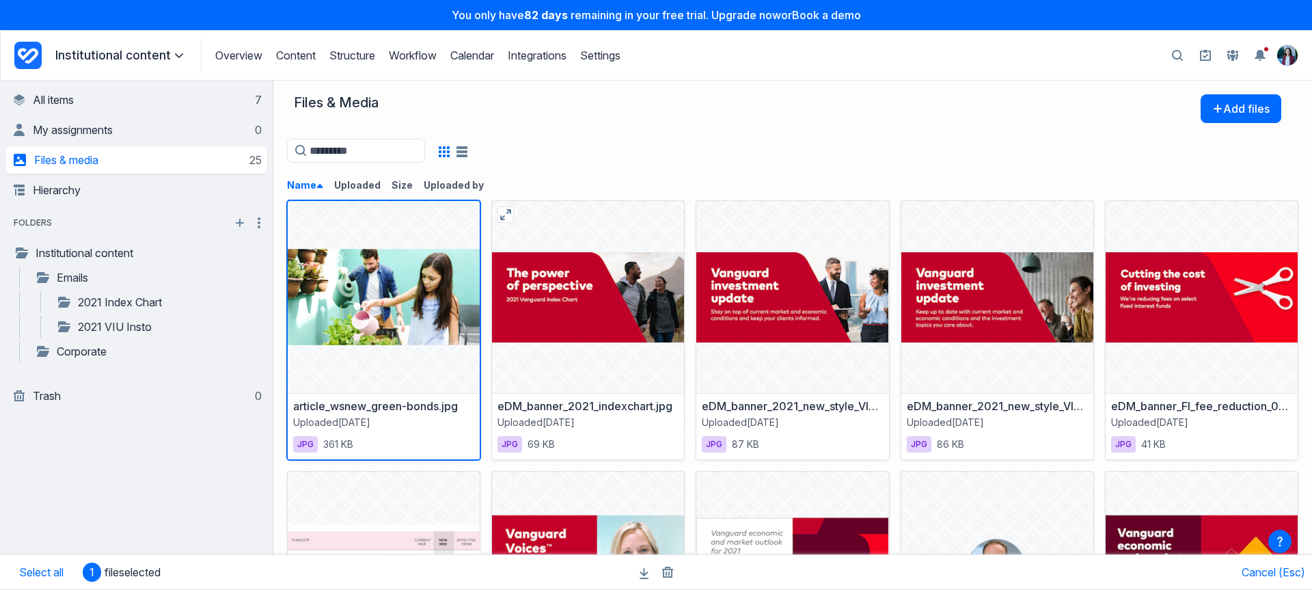
click at [535, 225] on div at bounding box center [588, 297] width 192 height 192
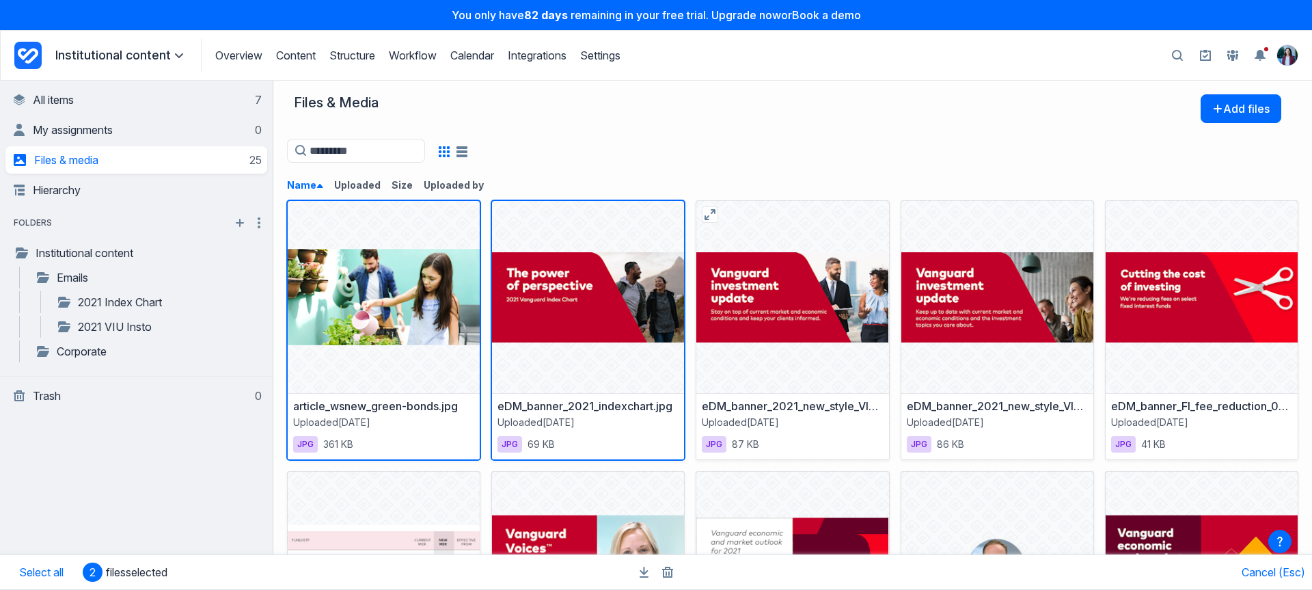
click at [791, 245] on div at bounding box center [792, 297] width 192 height 192
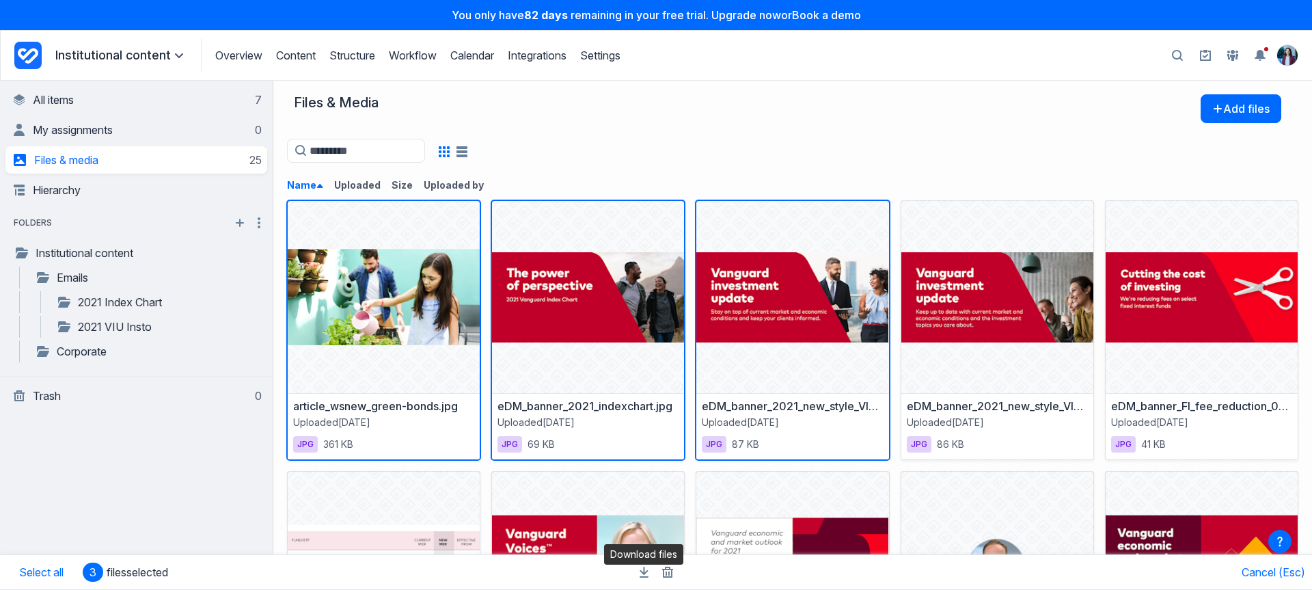
click at [642, 576] on icon "button" at bounding box center [644, 571] width 9 height 11
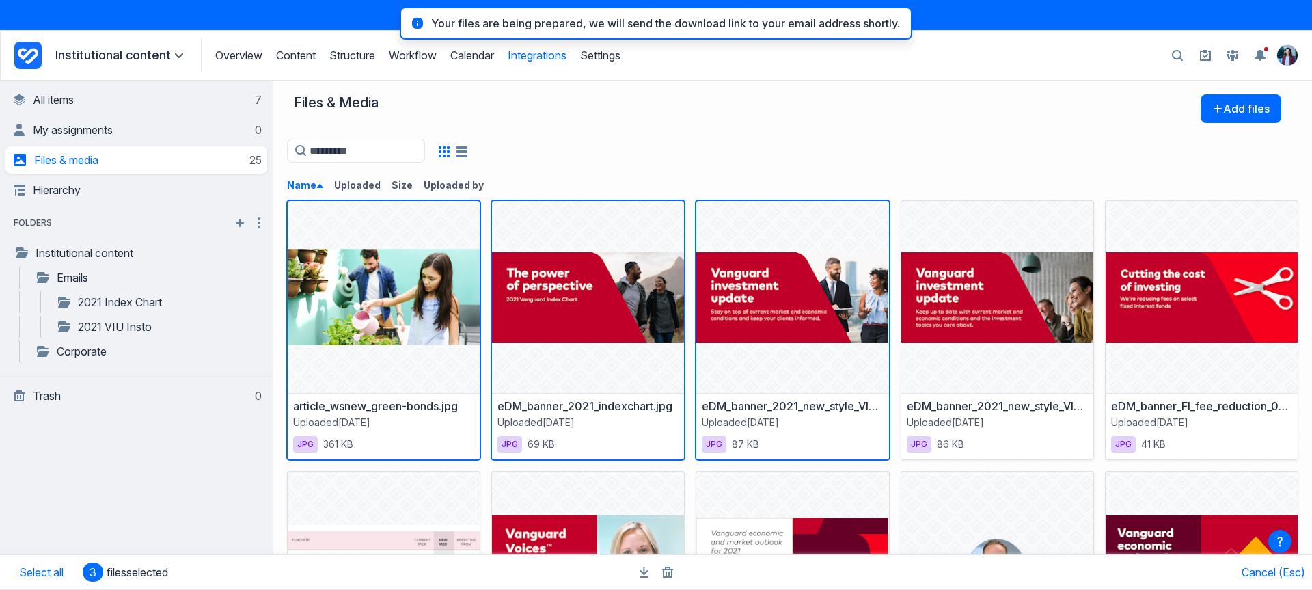
click at [550, 59] on link "Integrations" at bounding box center [537, 56] width 59 height 14
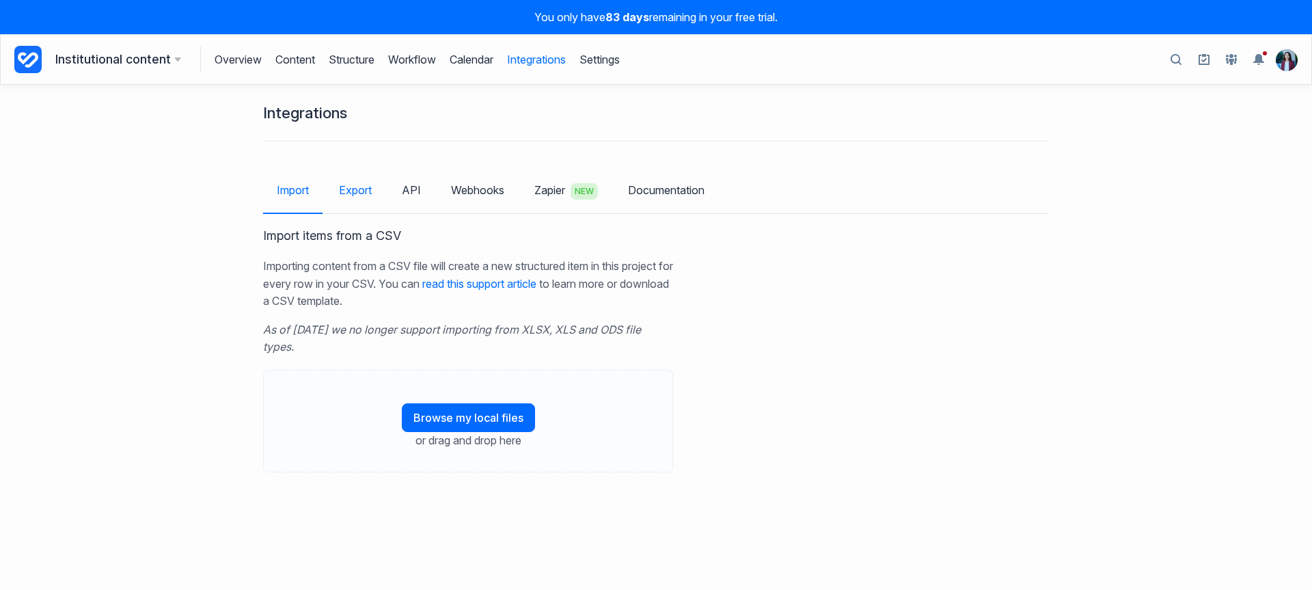
click at [373, 191] on link "Export" at bounding box center [355, 190] width 60 height 40
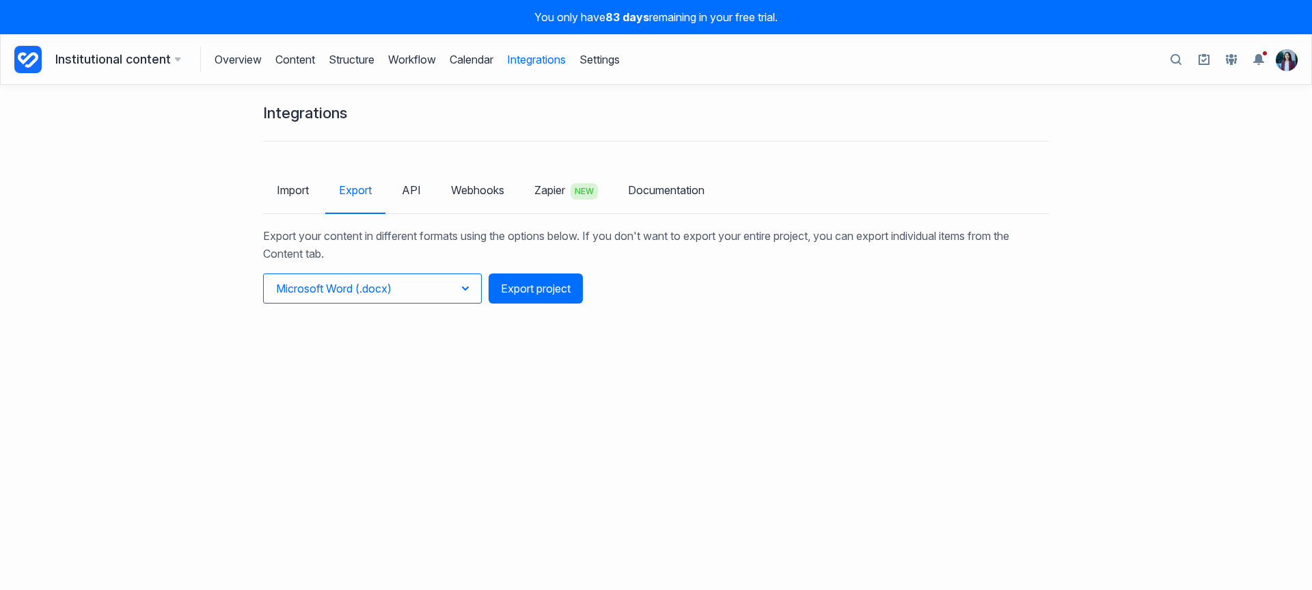
click at [363, 285] on span "Microsoft Word (.docx)" at bounding box center [333, 288] width 115 height 14
click at [366, 363] on button "Spreadsheet (.csv)" at bounding box center [338, 368] width 148 height 23
click at [538, 286] on button "Export project" at bounding box center [536, 288] width 94 height 30
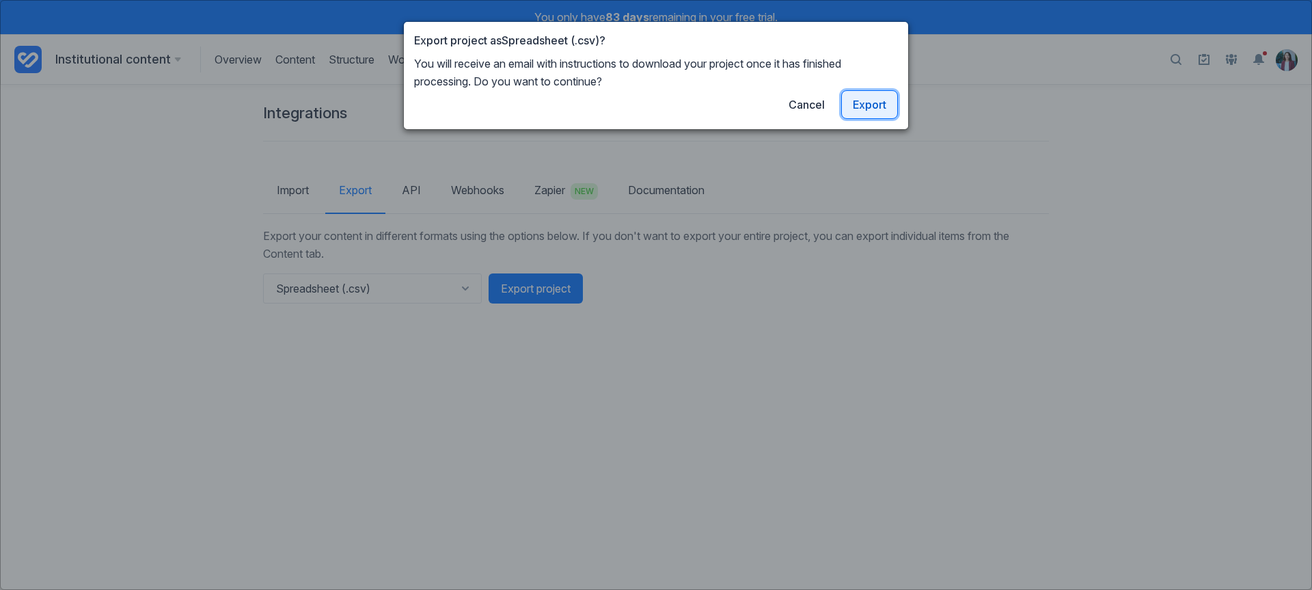
click at [891, 93] on link "Export" at bounding box center [869, 104] width 57 height 29
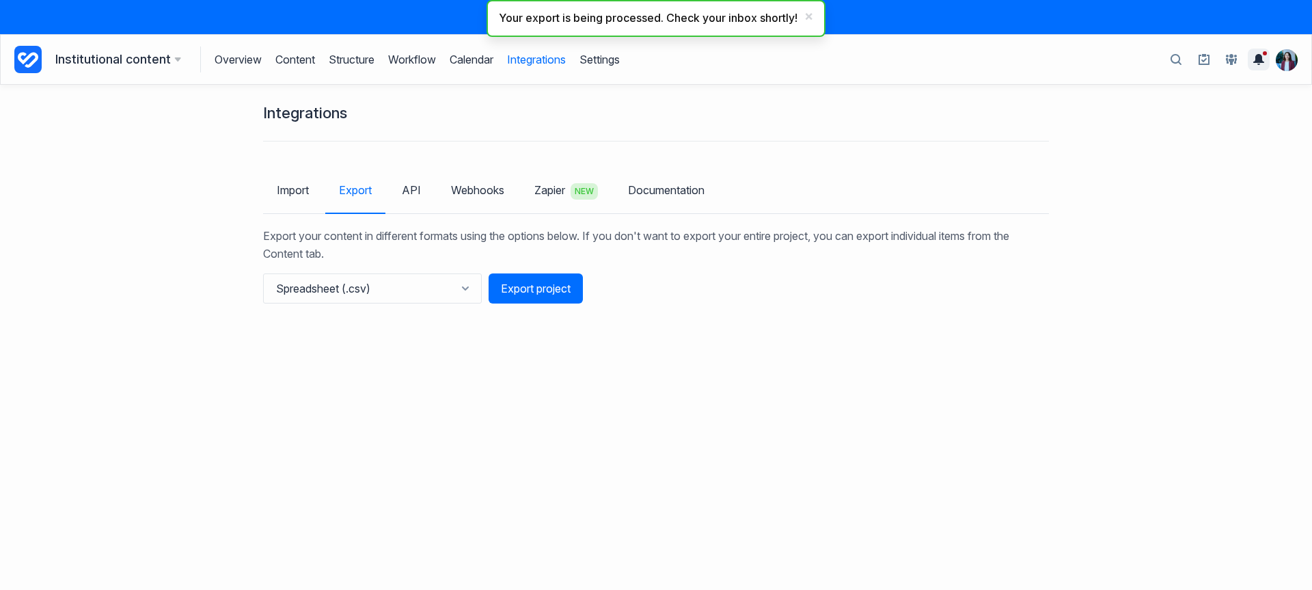
click at [1259, 59] on icon "Toggle the notification sidebar" at bounding box center [1258, 59] width 11 height 11
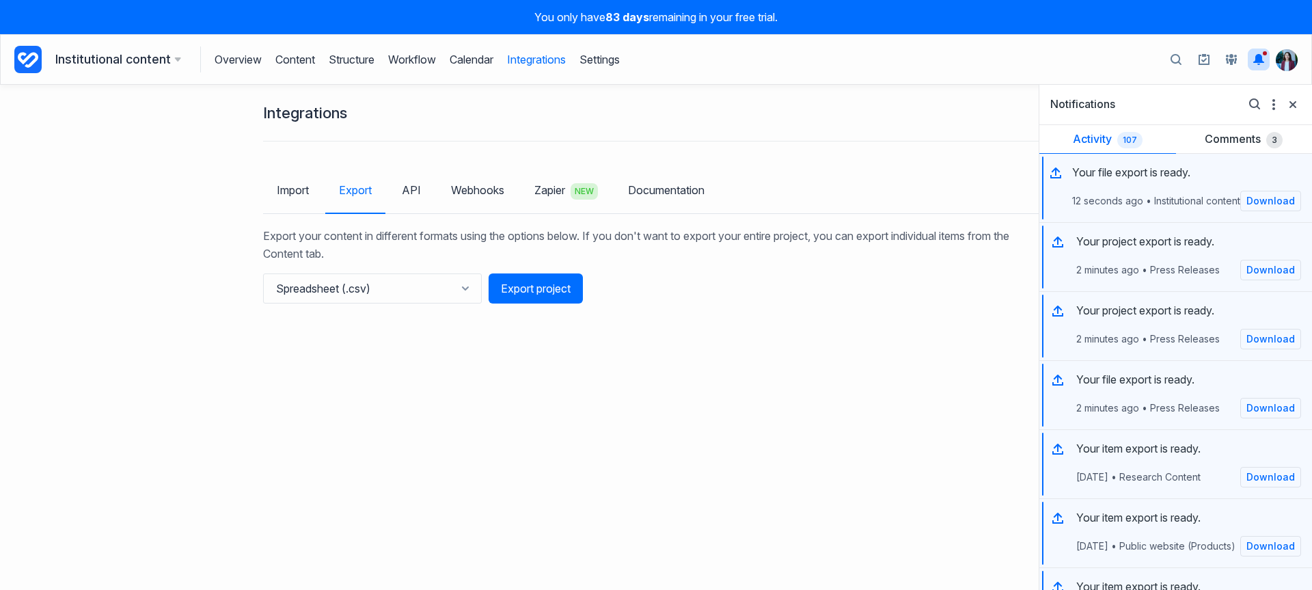
drag, startPoint x: 946, startPoint y: 317, endPoint x: 966, endPoint y: 310, distance: 21.0
click at [947, 317] on div "Integrations Import Export API Webhooks Zapier NEW Documentation Export your co…" at bounding box center [656, 337] width 1312 height 505
click at [1187, 170] on p "Your file export is ready." at bounding box center [1131, 172] width 118 height 15
click at [1263, 204] on link "Download" at bounding box center [1270, 201] width 61 height 20
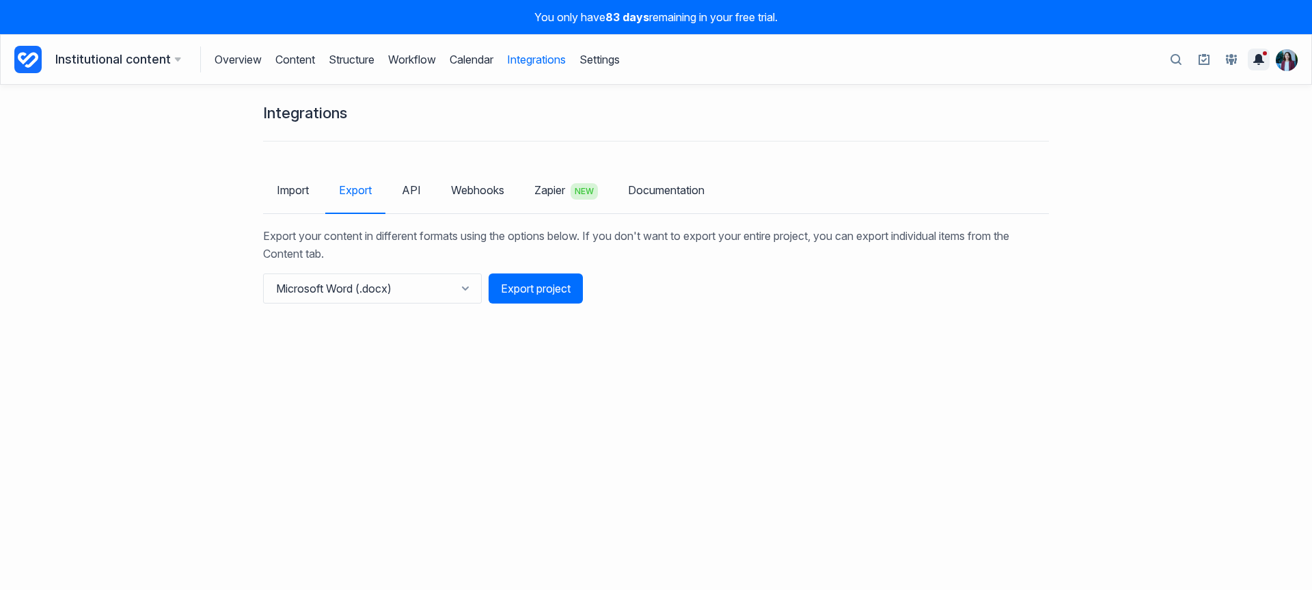
click at [1250, 59] on button "Toggle the notification sidebar" at bounding box center [1259, 60] width 22 height 22
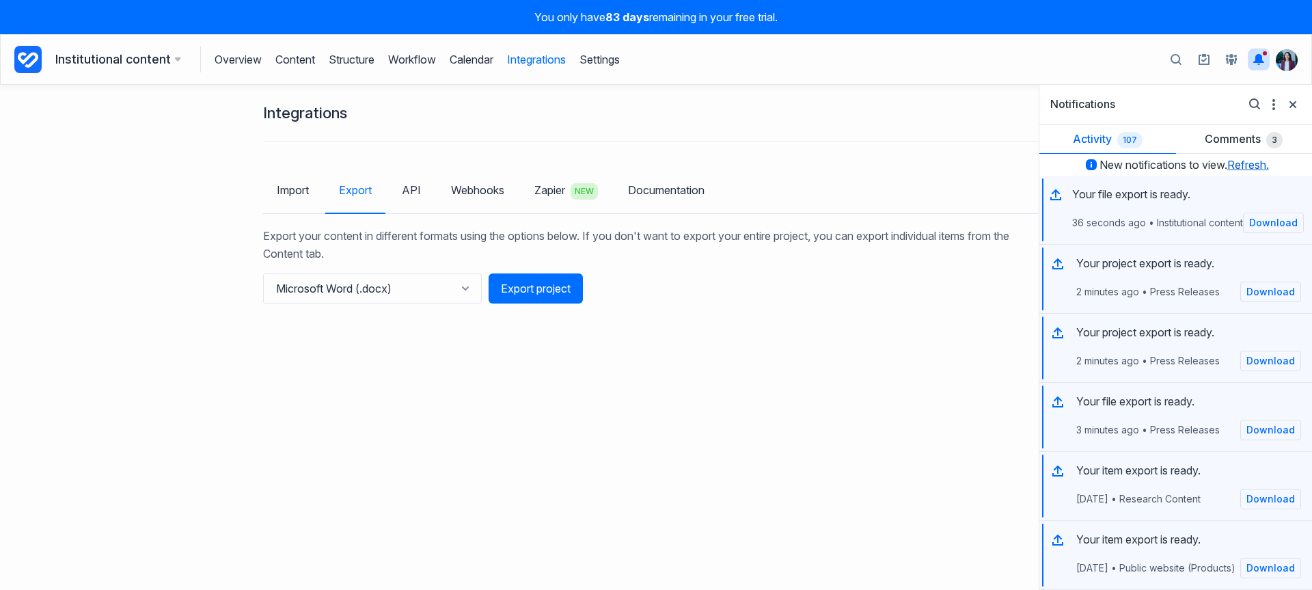
click at [1254, 161] on link "Refresh." at bounding box center [1248, 165] width 42 height 14
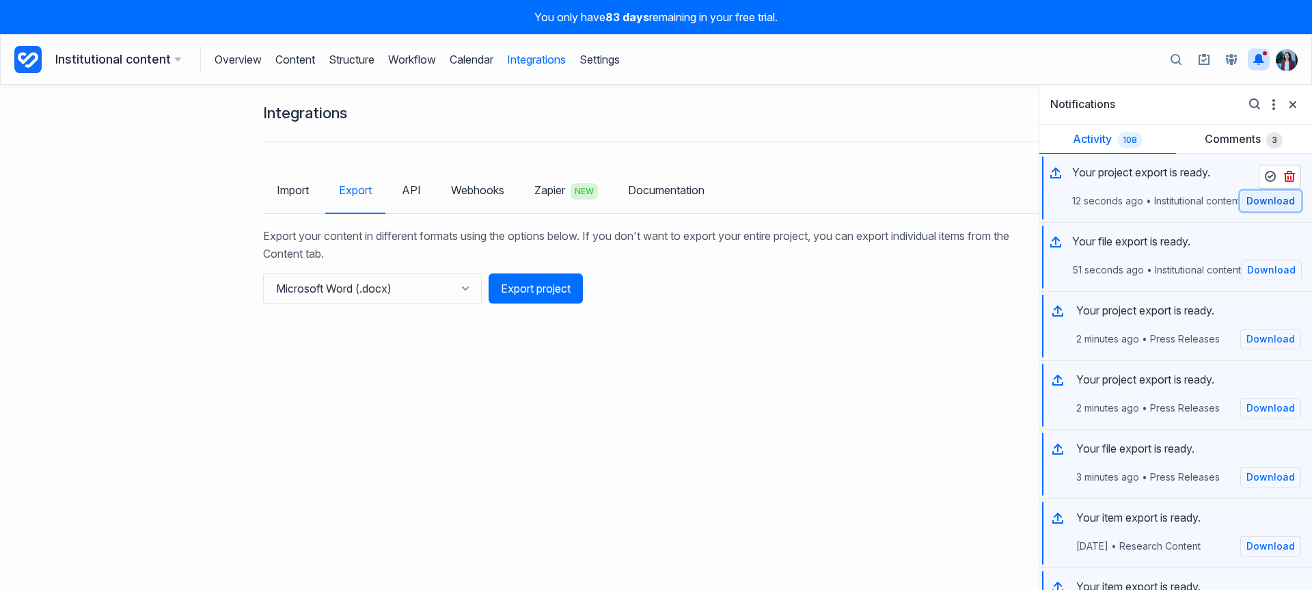
click at [1276, 206] on link "Download" at bounding box center [1270, 201] width 61 height 20
click at [292, 68] on link "Content" at bounding box center [295, 59] width 40 height 26
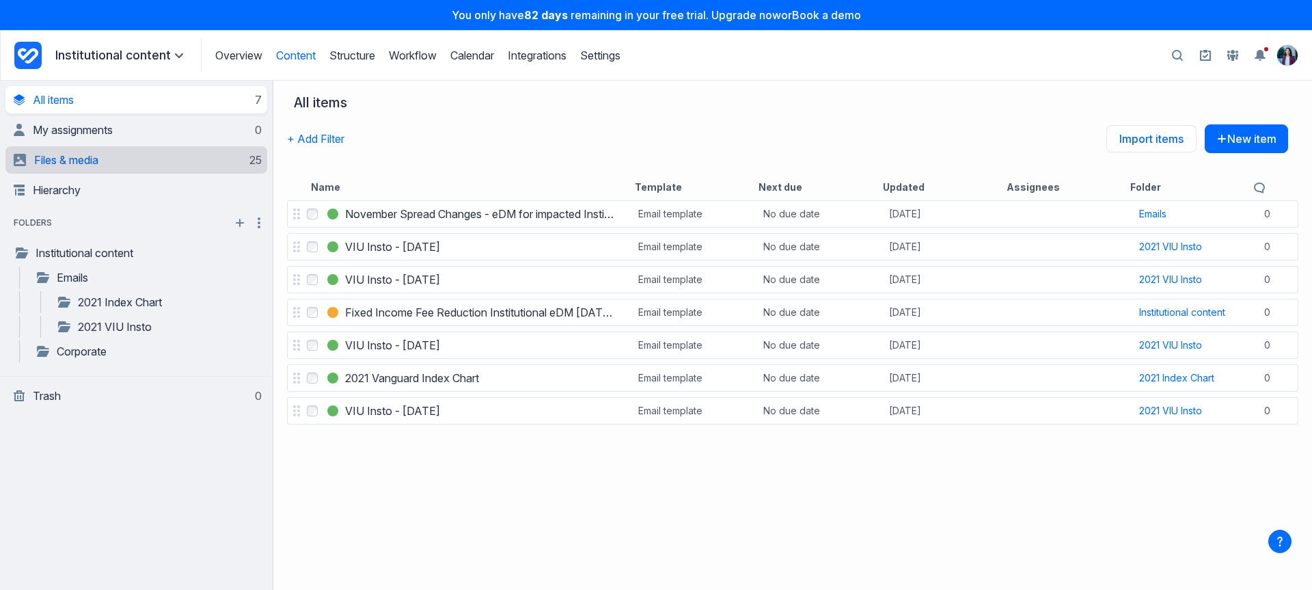
click at [120, 165] on link "Files & media 25" at bounding box center [138, 159] width 248 height 27
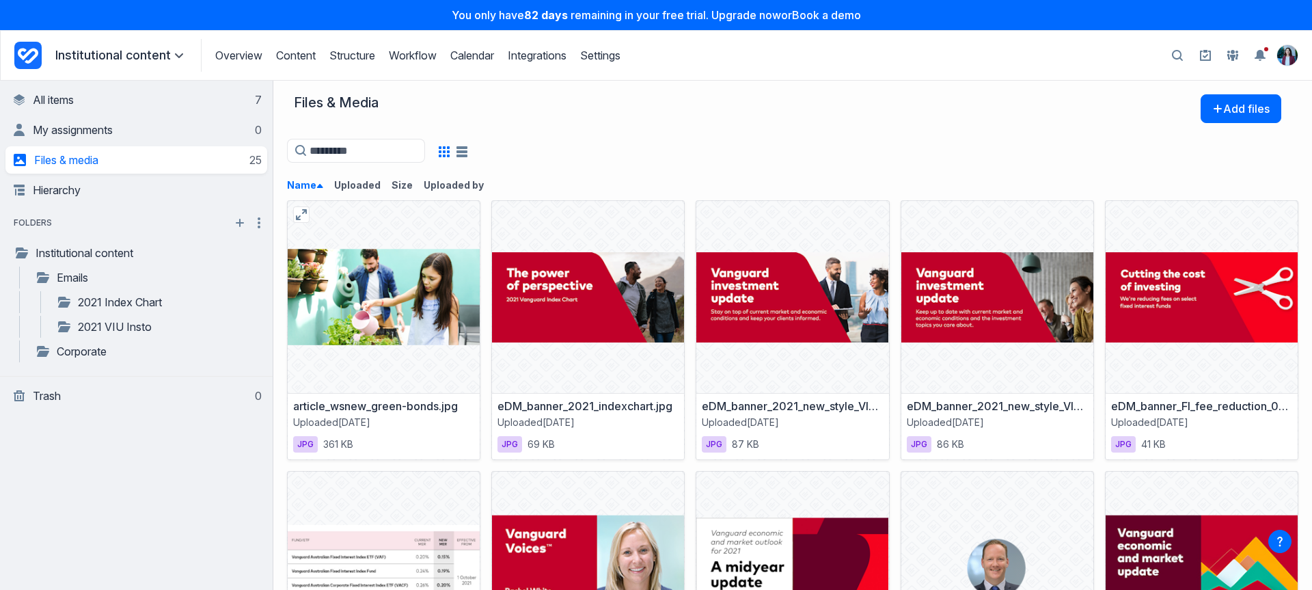
click at [435, 288] on div at bounding box center [384, 297] width 192 height 192
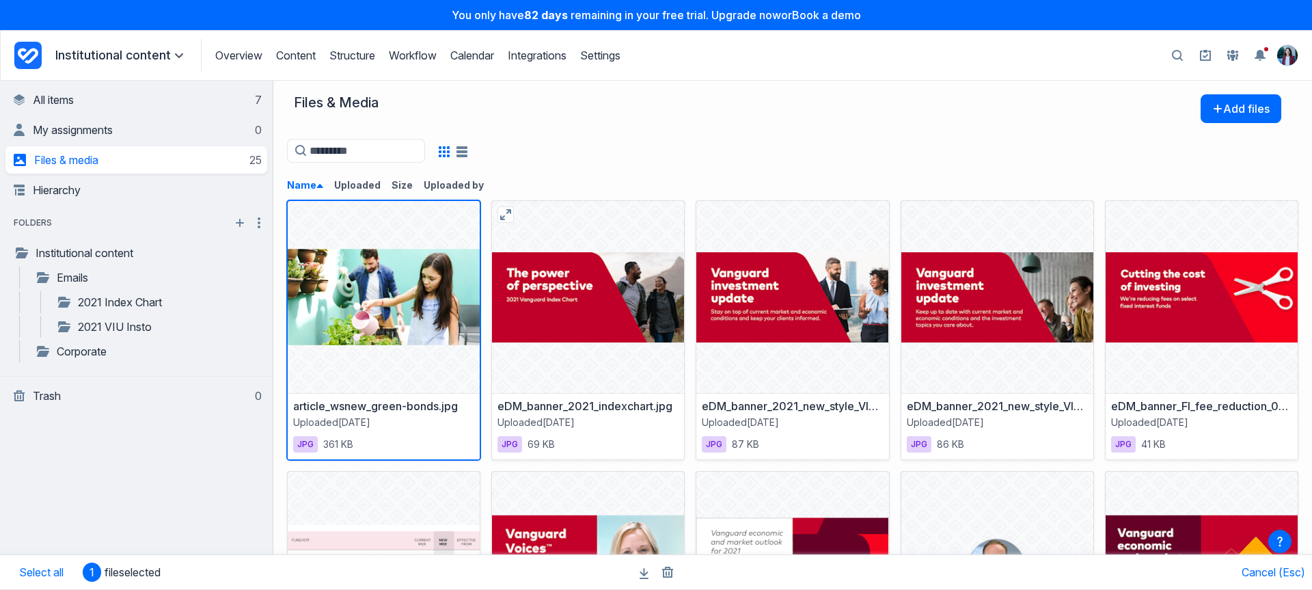
click at [538, 279] on div at bounding box center [588, 297] width 192 height 192
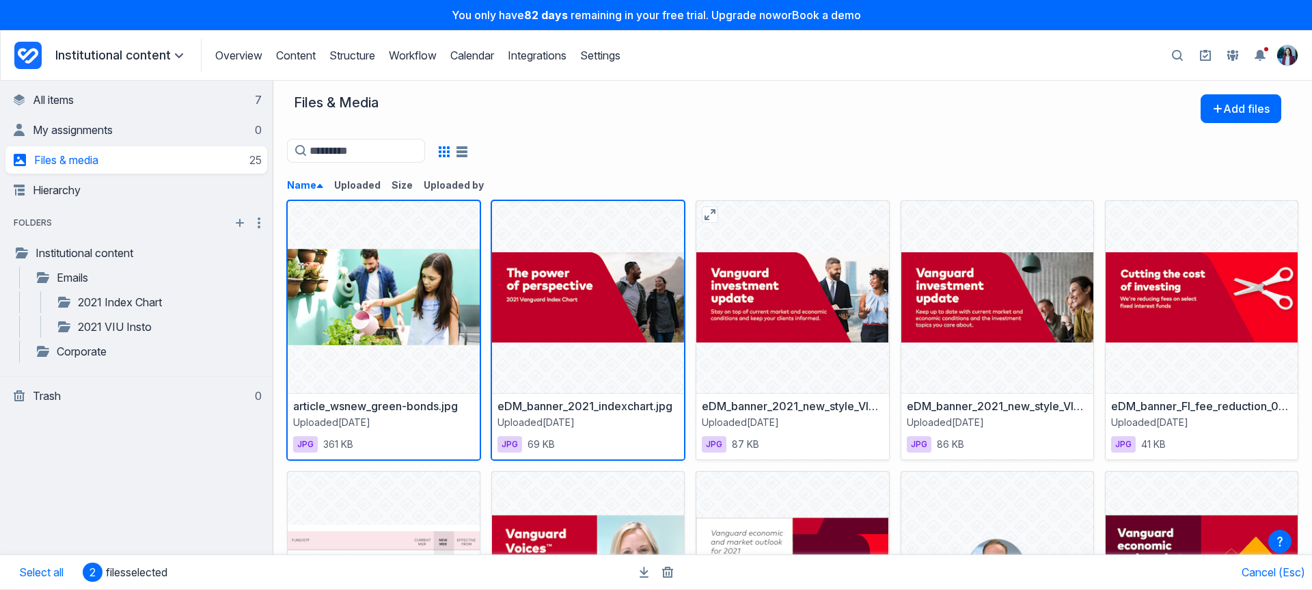
click at [752, 275] on div at bounding box center [792, 297] width 192 height 192
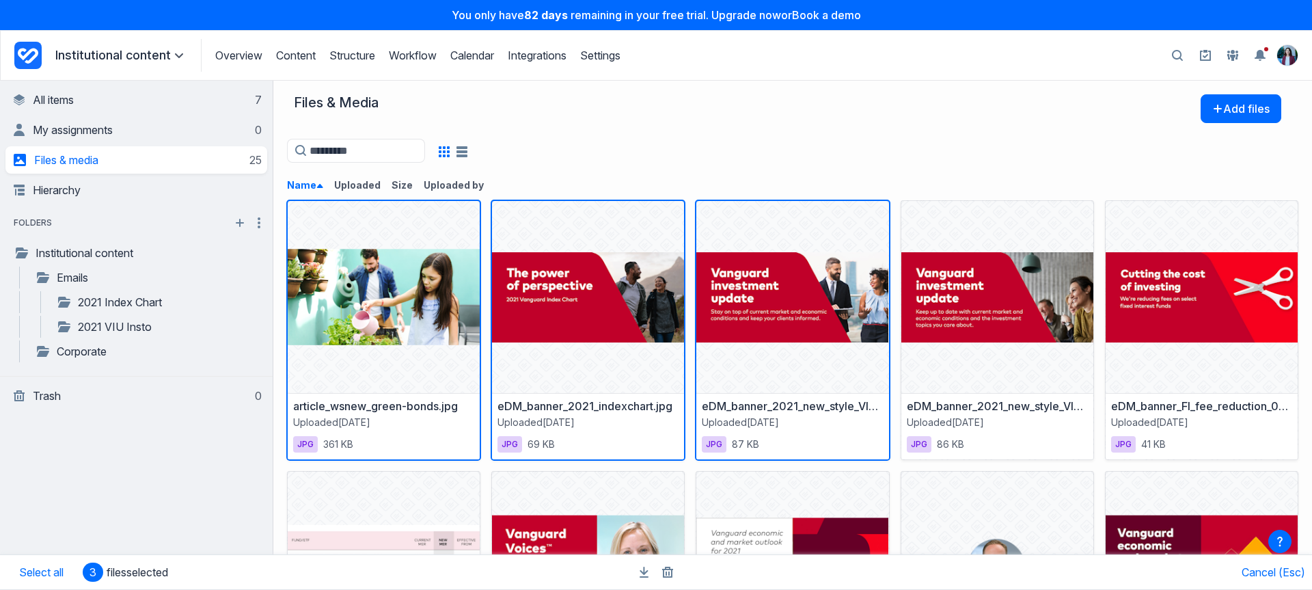
click at [671, 178] on div "Name asc Uploaded Size Uploaded by" at bounding box center [787, 188] width 1001 height 20
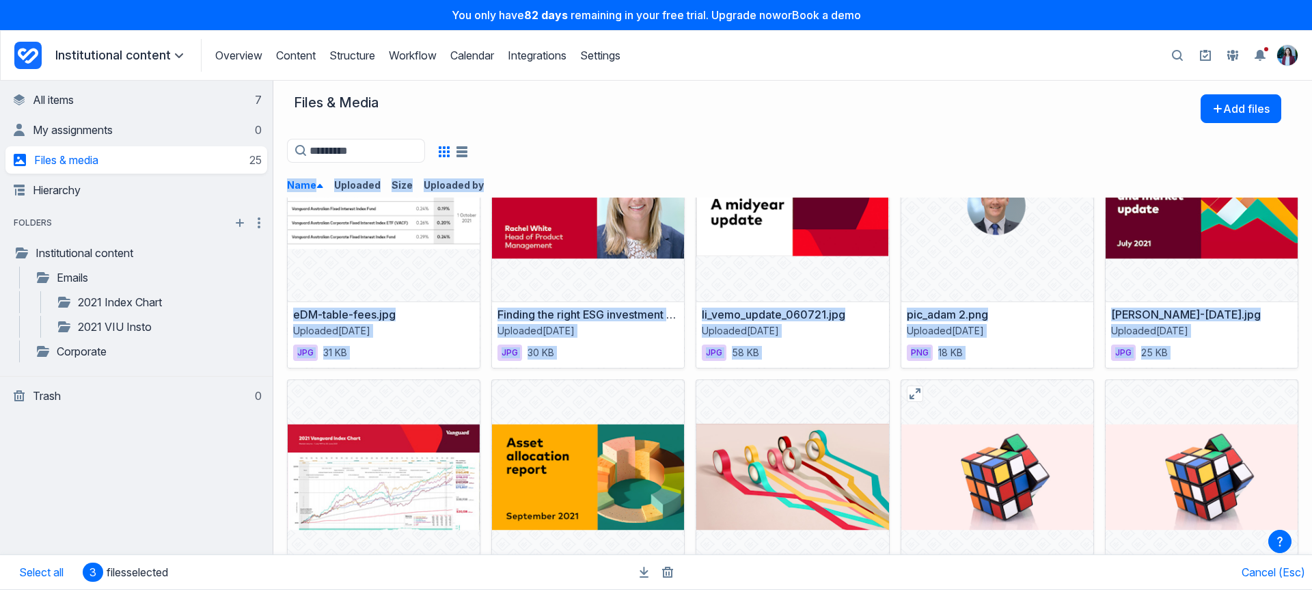
scroll to position [403, 0]
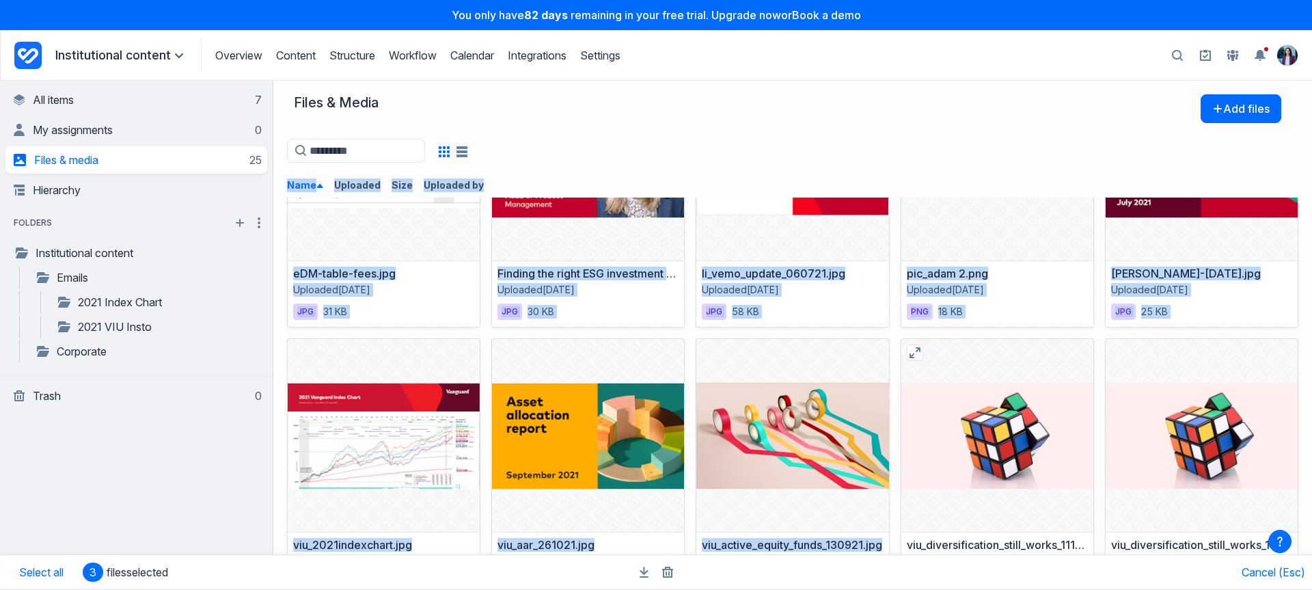
drag, startPoint x: 624, startPoint y: 179, endPoint x: 1076, endPoint y: 456, distance: 530.0
click at [1076, 456] on div "Files & Media Add files Name asc Uploaded Size Uploaded by article_wsnew_green-…" at bounding box center [792, 335] width 1039 height 509
click at [917, 418] on div at bounding box center [997, 435] width 192 height 192
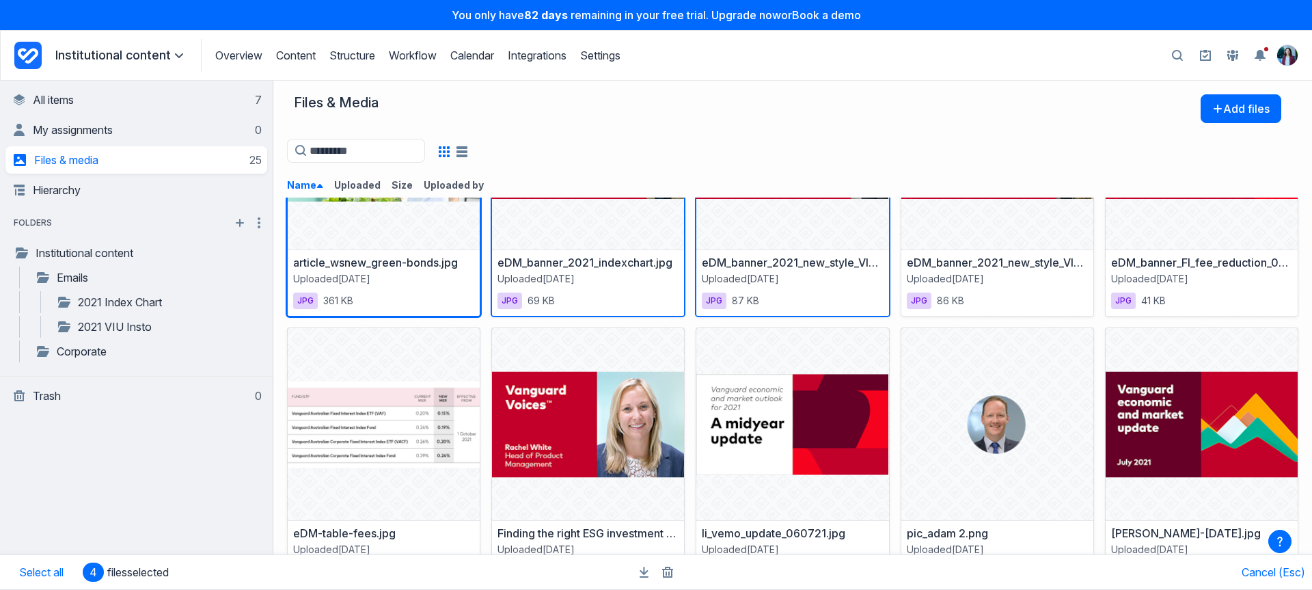
scroll to position [0, 0]
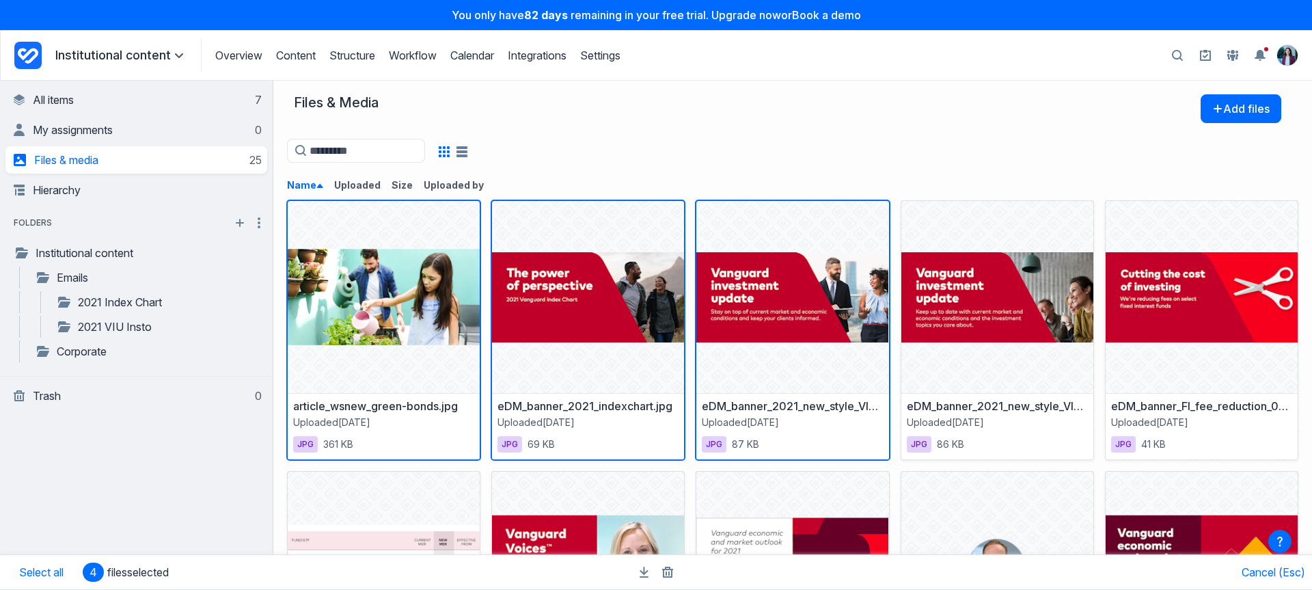
click at [450, 148] on icon "button" at bounding box center [444, 151] width 11 height 11
click at [467, 152] on icon "button" at bounding box center [461, 151] width 11 height 11
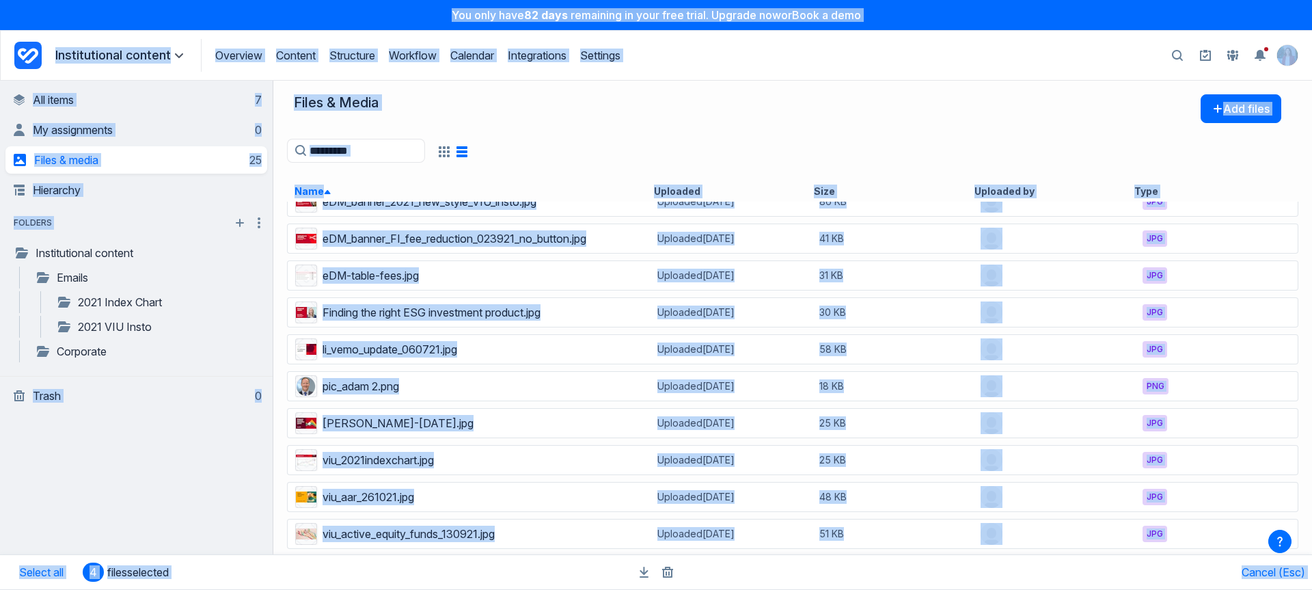
scroll to position [169, 0]
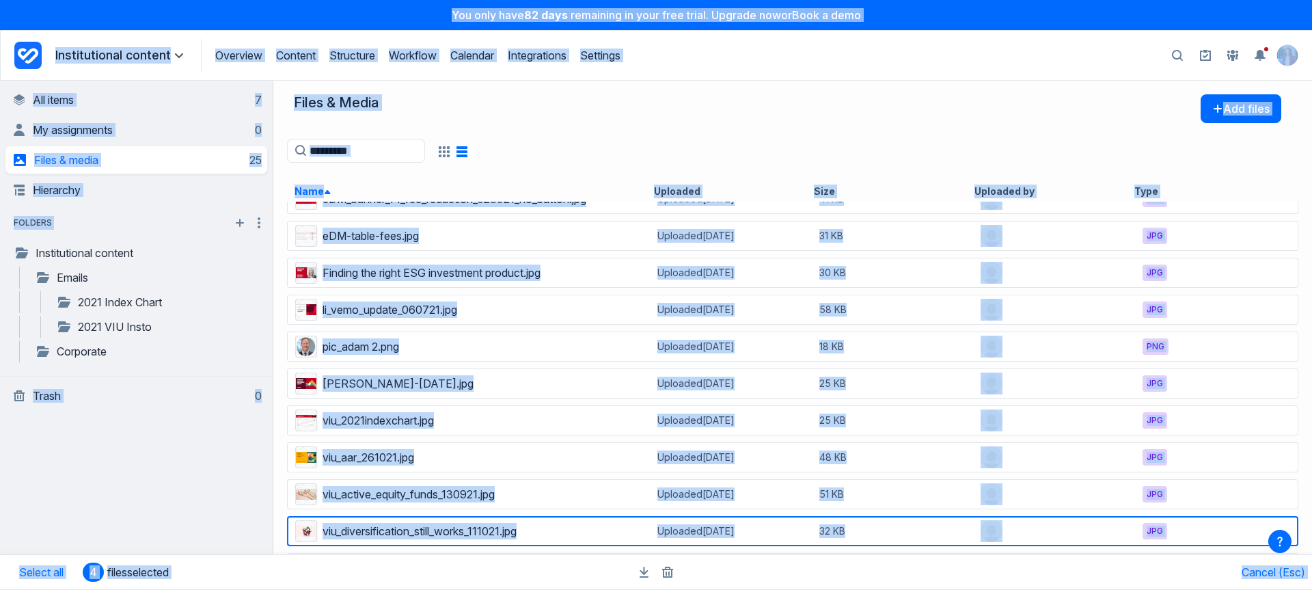
click at [691, 84] on div "Files & Media Add files Name asc Uploaded Size Uploaded by Type" at bounding box center [792, 141] width 1039 height 121
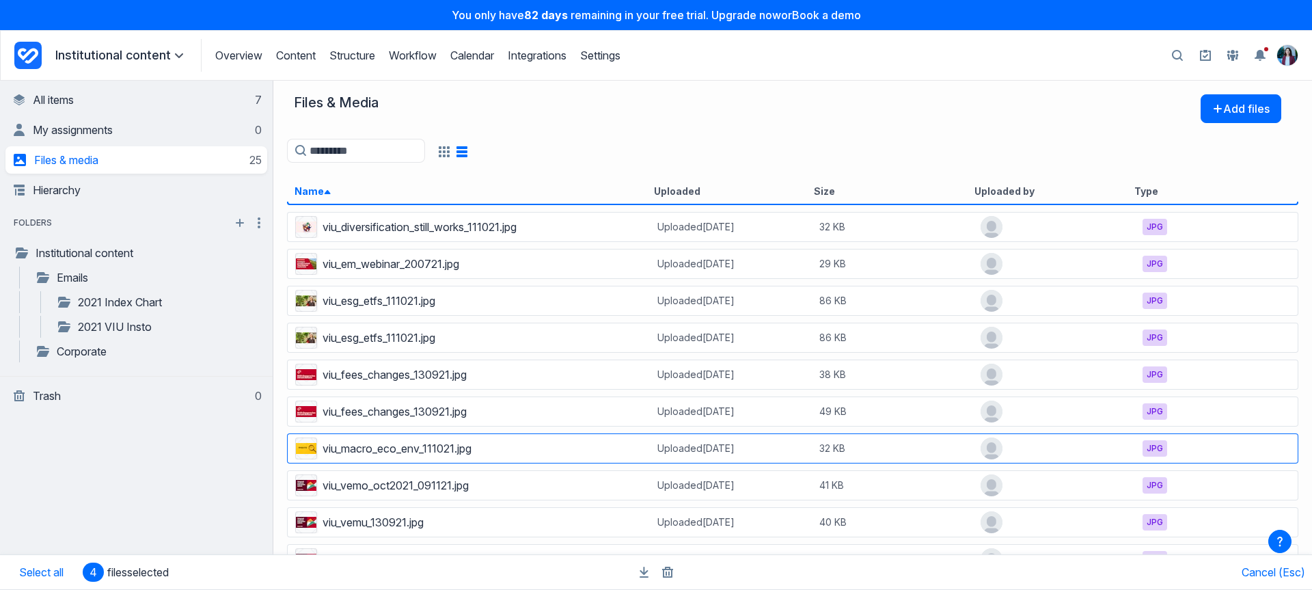
scroll to position [534, 0]
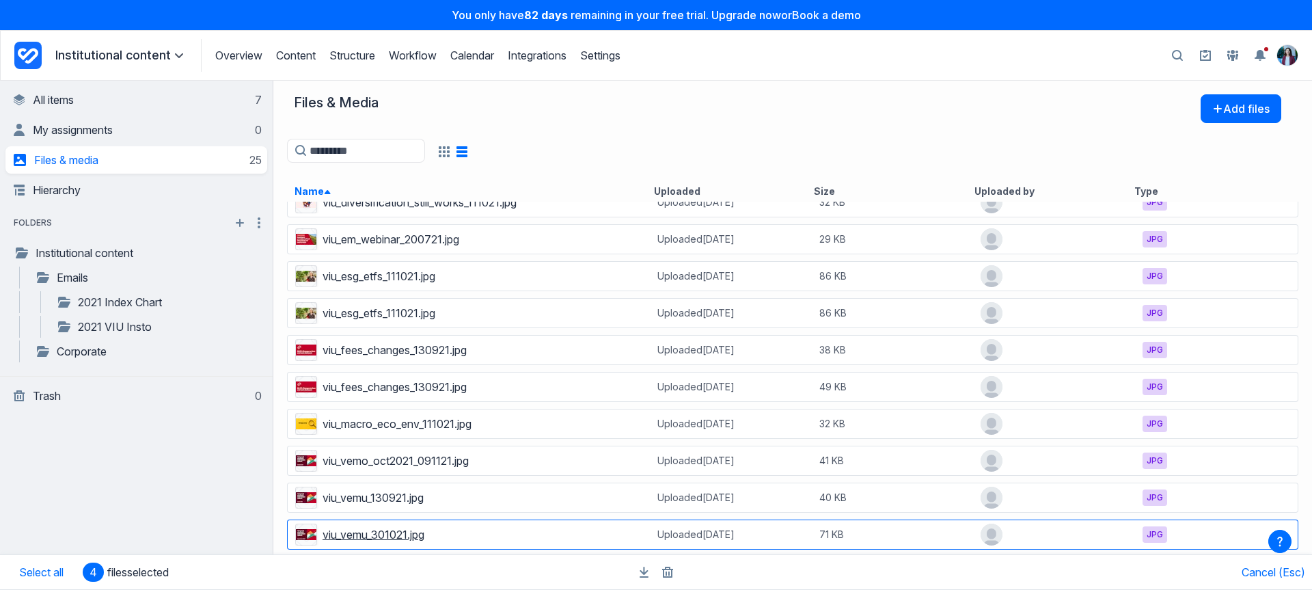
click at [385, 532] on link "viu_vemu_301021.jpg" at bounding box center [373, 534] width 102 height 14
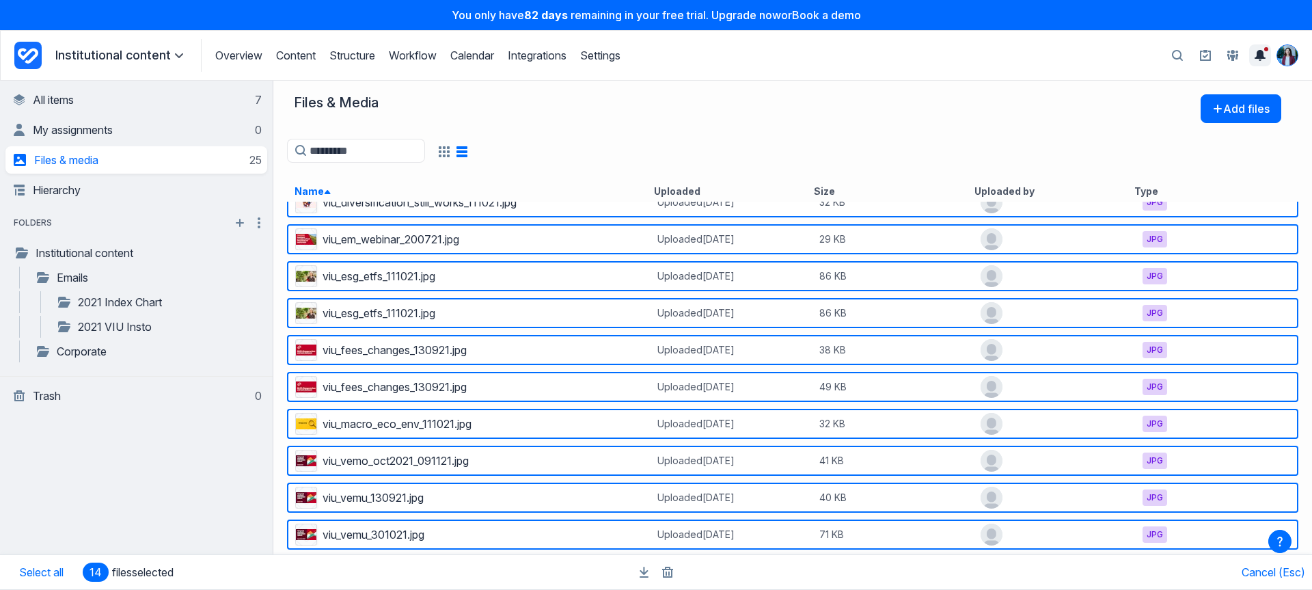
click at [1271, 51] on div "Search Search all projects Toggle the notification sidebar Personal settings Ar…" at bounding box center [1228, 55] width 140 height 25
click at [1286, 51] on img "View profile menu" at bounding box center [1287, 55] width 20 height 20
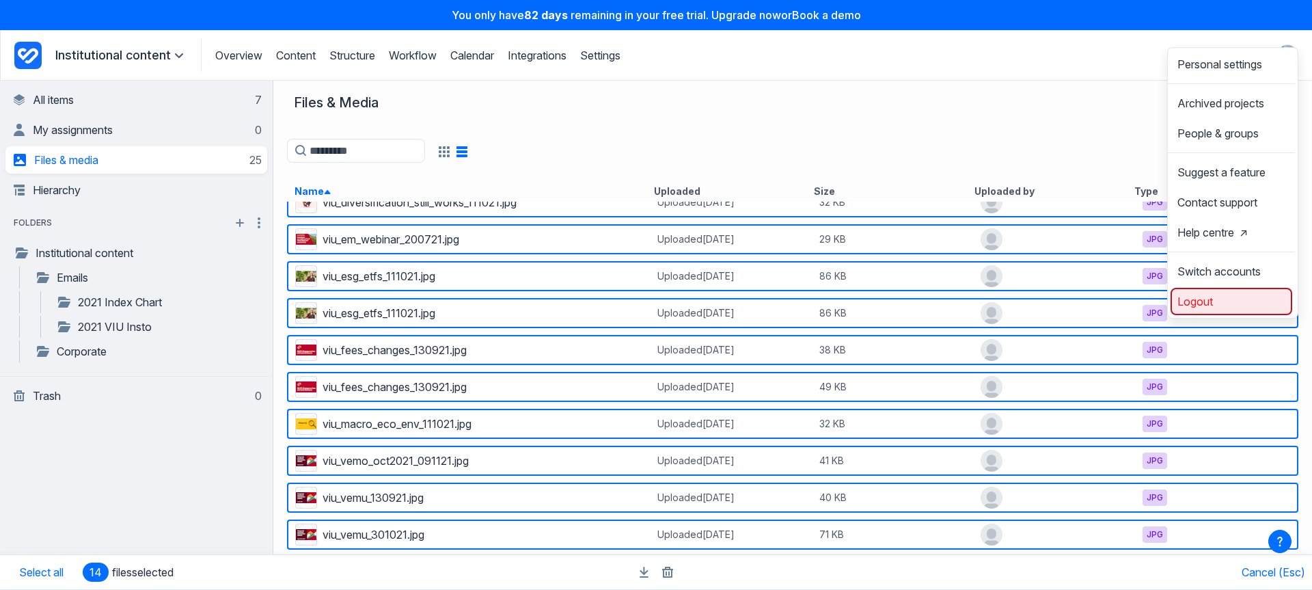
drag, startPoint x: 1217, startPoint y: 321, endPoint x: 1217, endPoint y: 314, distance: 7.5
click at [1217, 312] on link "Logout" at bounding box center [1231, 301] width 119 height 22
